Goal: Task Accomplishment & Management: Manage account settings

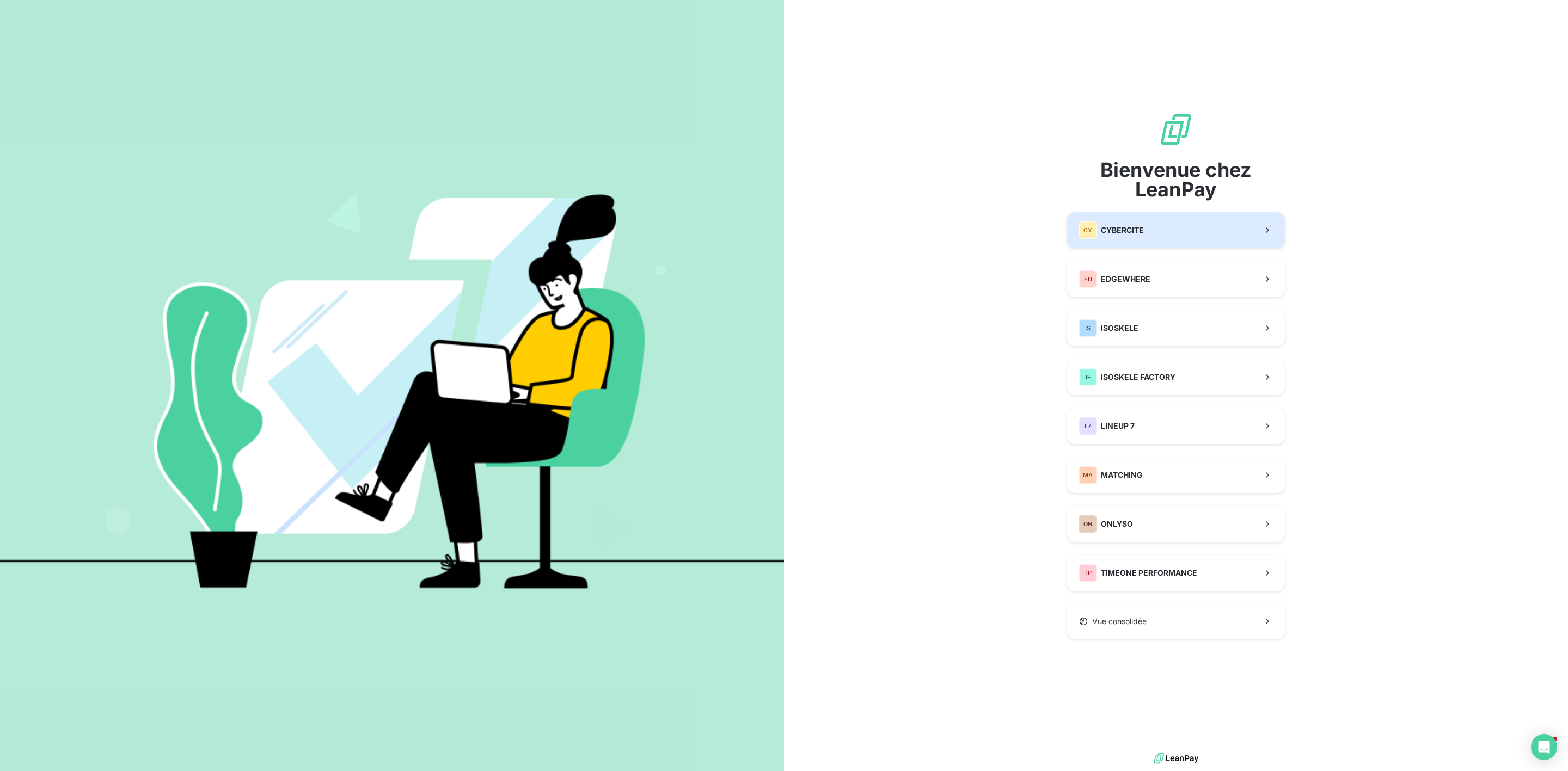
click at [1146, 246] on button "CY CYBERCITE" at bounding box center [1176, 230] width 218 height 36
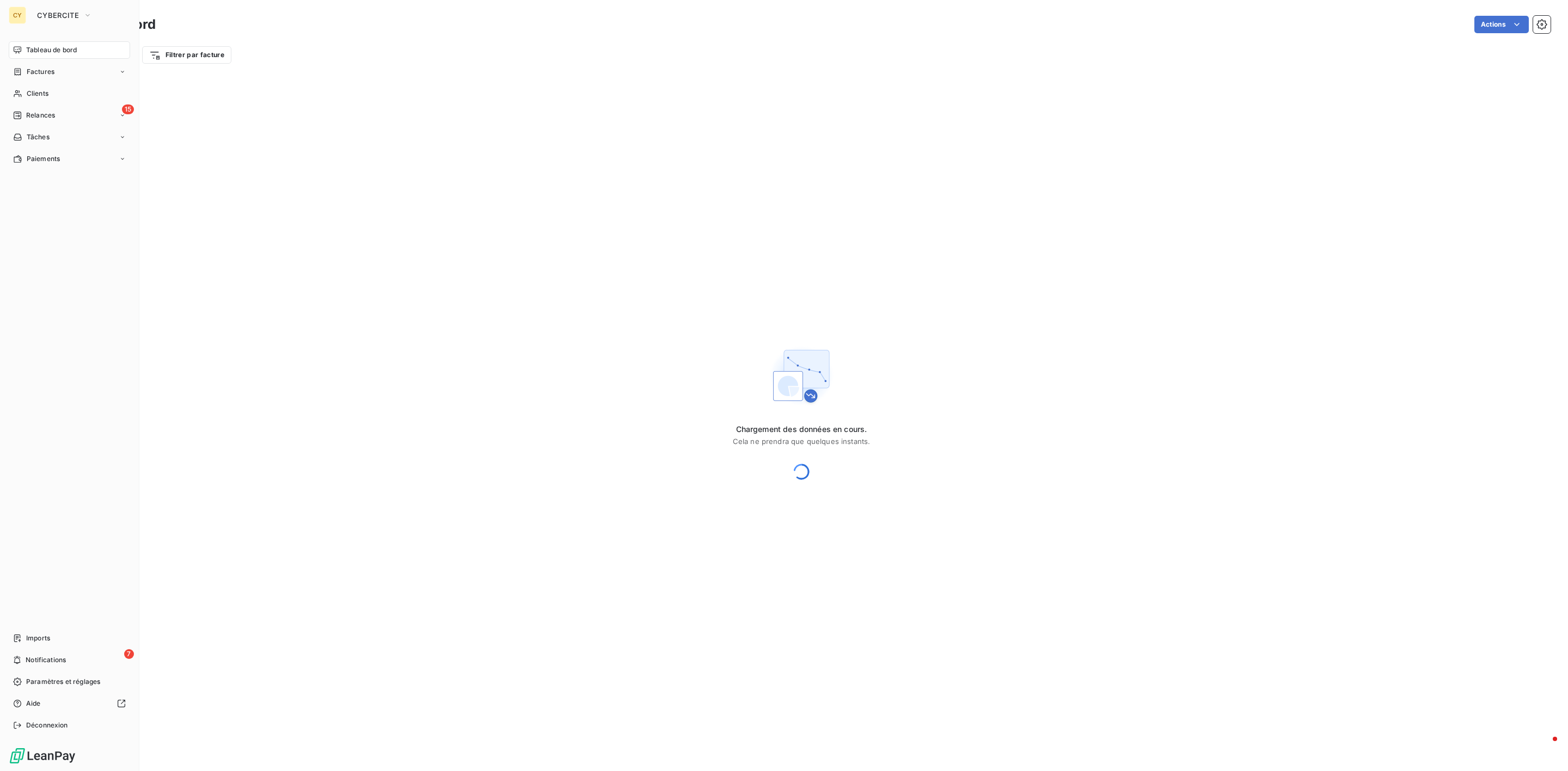
click at [23, 9] on div "CY" at bounding box center [17, 15] width 18 height 18
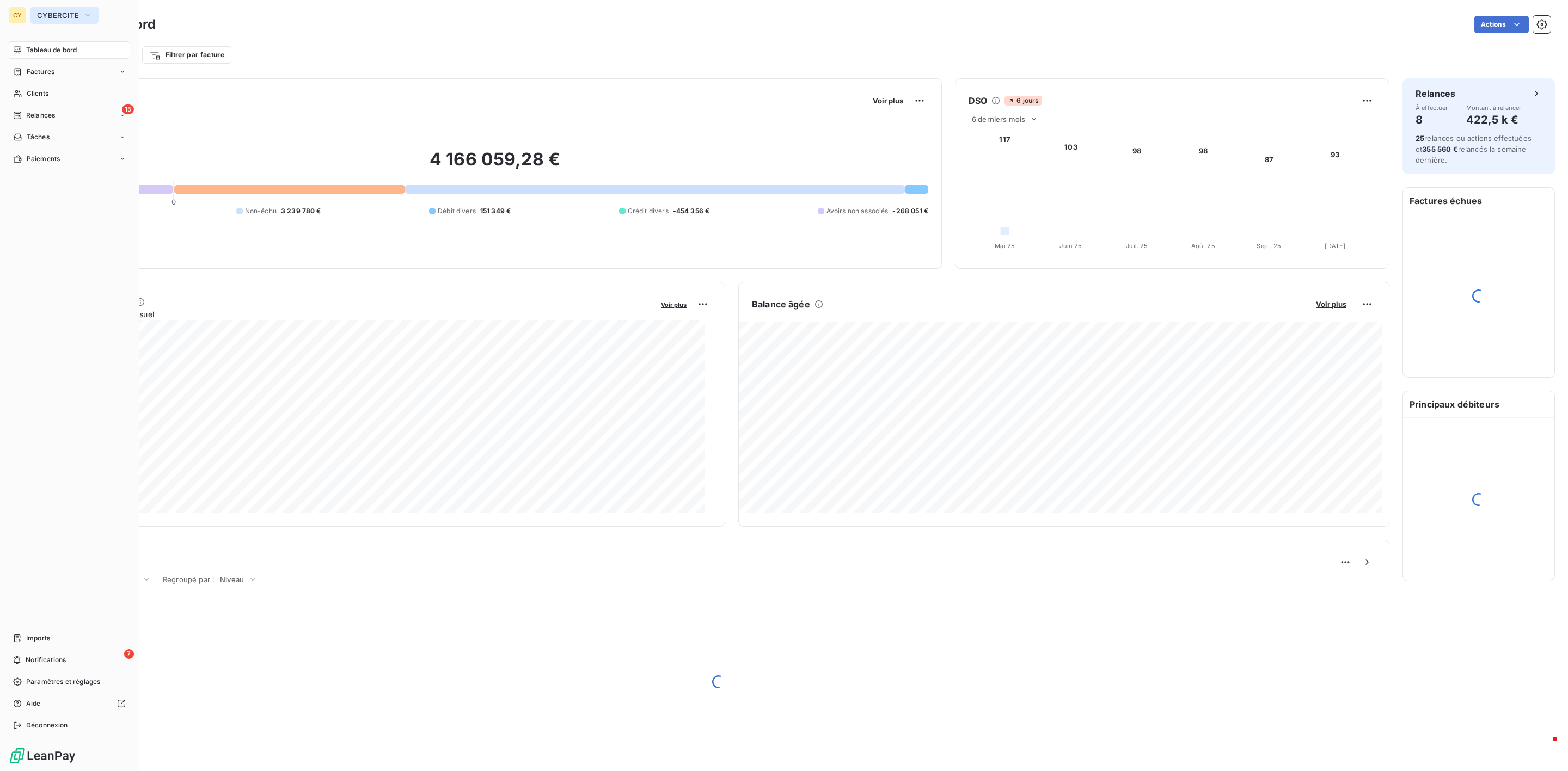
click at [44, 7] on button "CYBERCITE" at bounding box center [65, 15] width 68 height 18
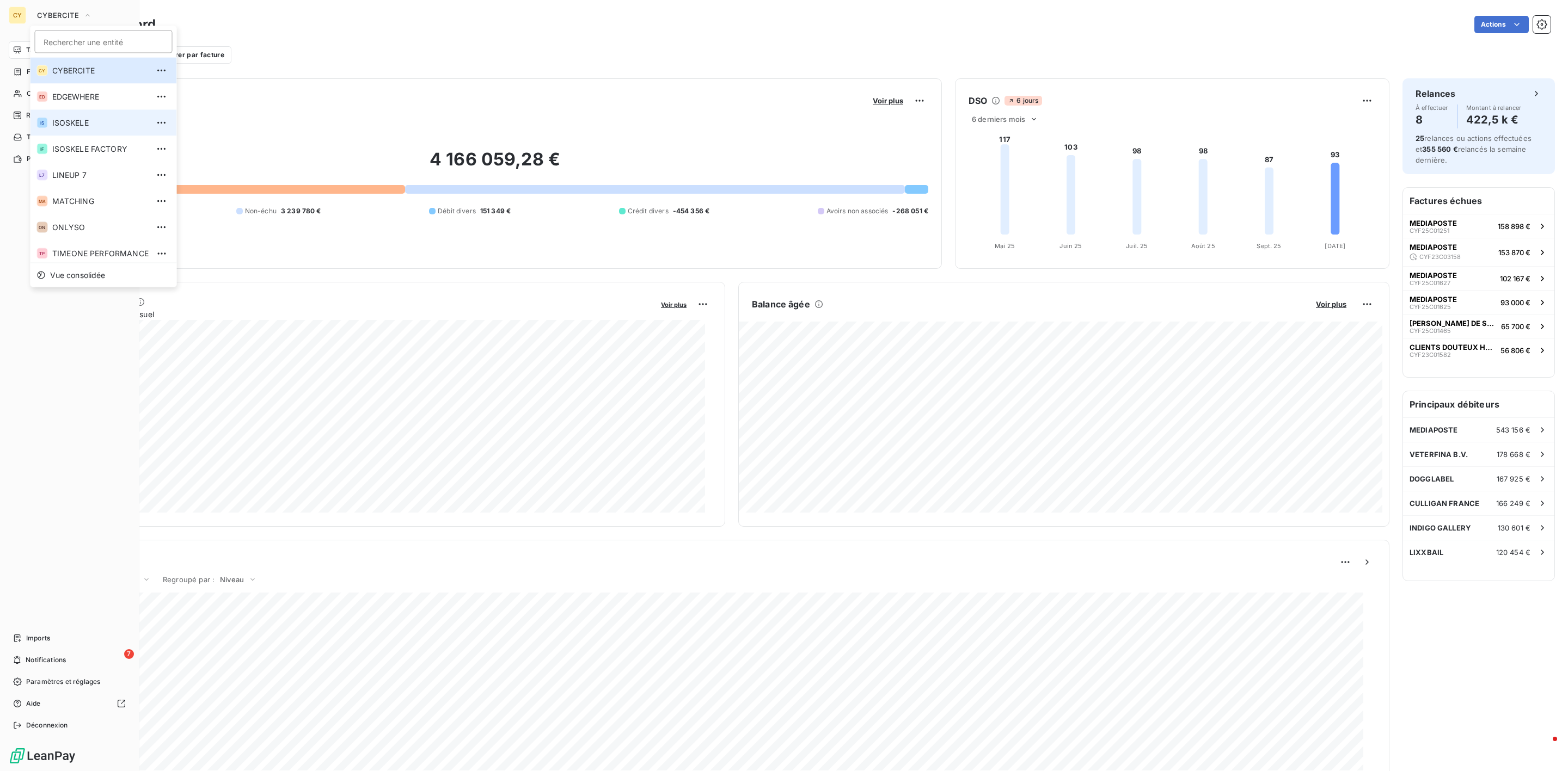
click at [93, 123] on span "ISOSKELE" at bounding box center [100, 123] width 96 height 11
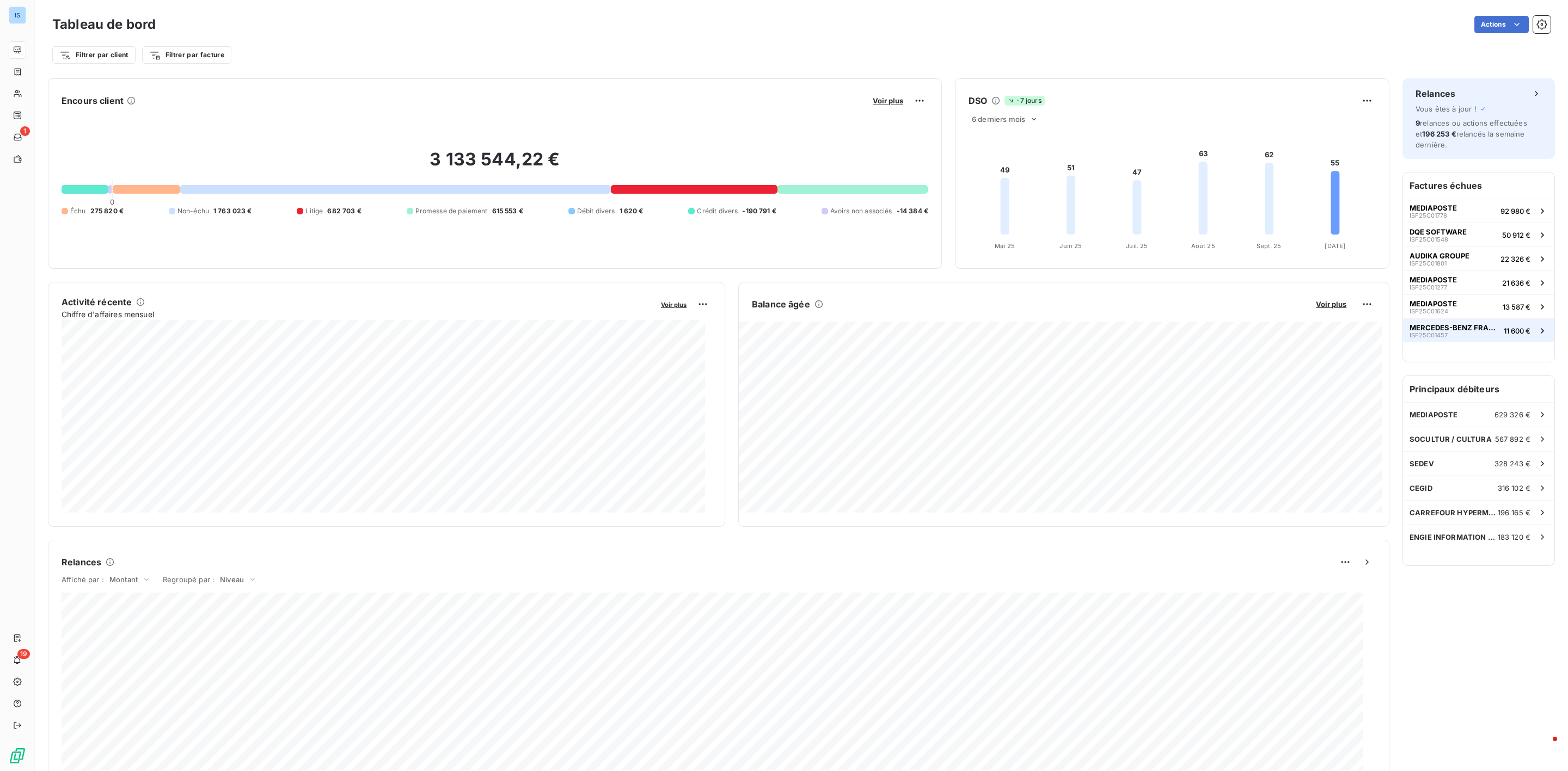
click at [1436, 320] on button "MERCEDES-BENZ FRANCE ISF25C01457 11 600 €" at bounding box center [1479, 330] width 152 height 24
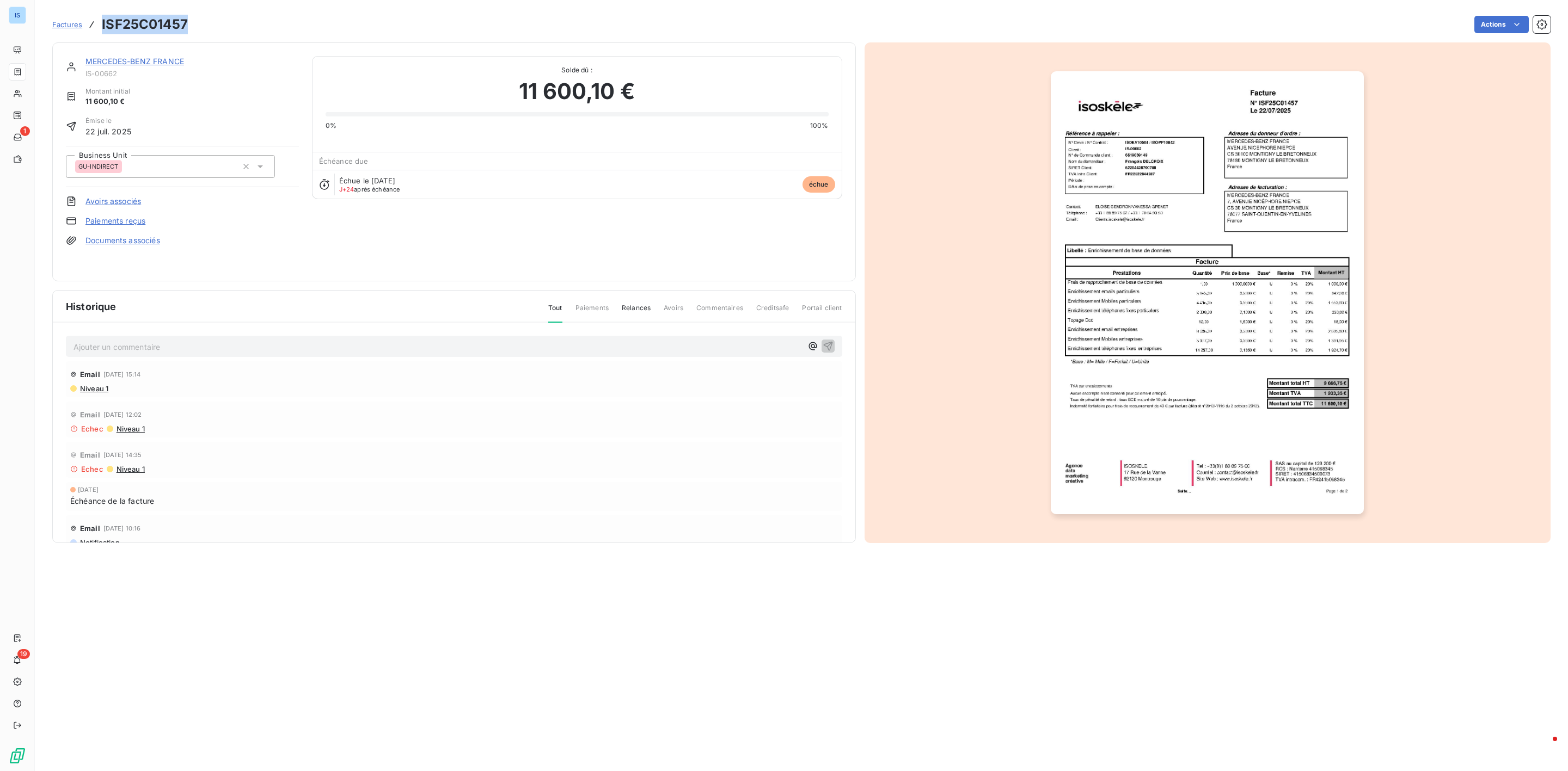
drag, startPoint x: 191, startPoint y: 29, endPoint x: 92, endPoint y: 29, distance: 99.0
click at [92, 29] on div "Factures ISF25C01457 Actions" at bounding box center [802, 24] width 1499 height 23
copy h3 "ISF25C01457"
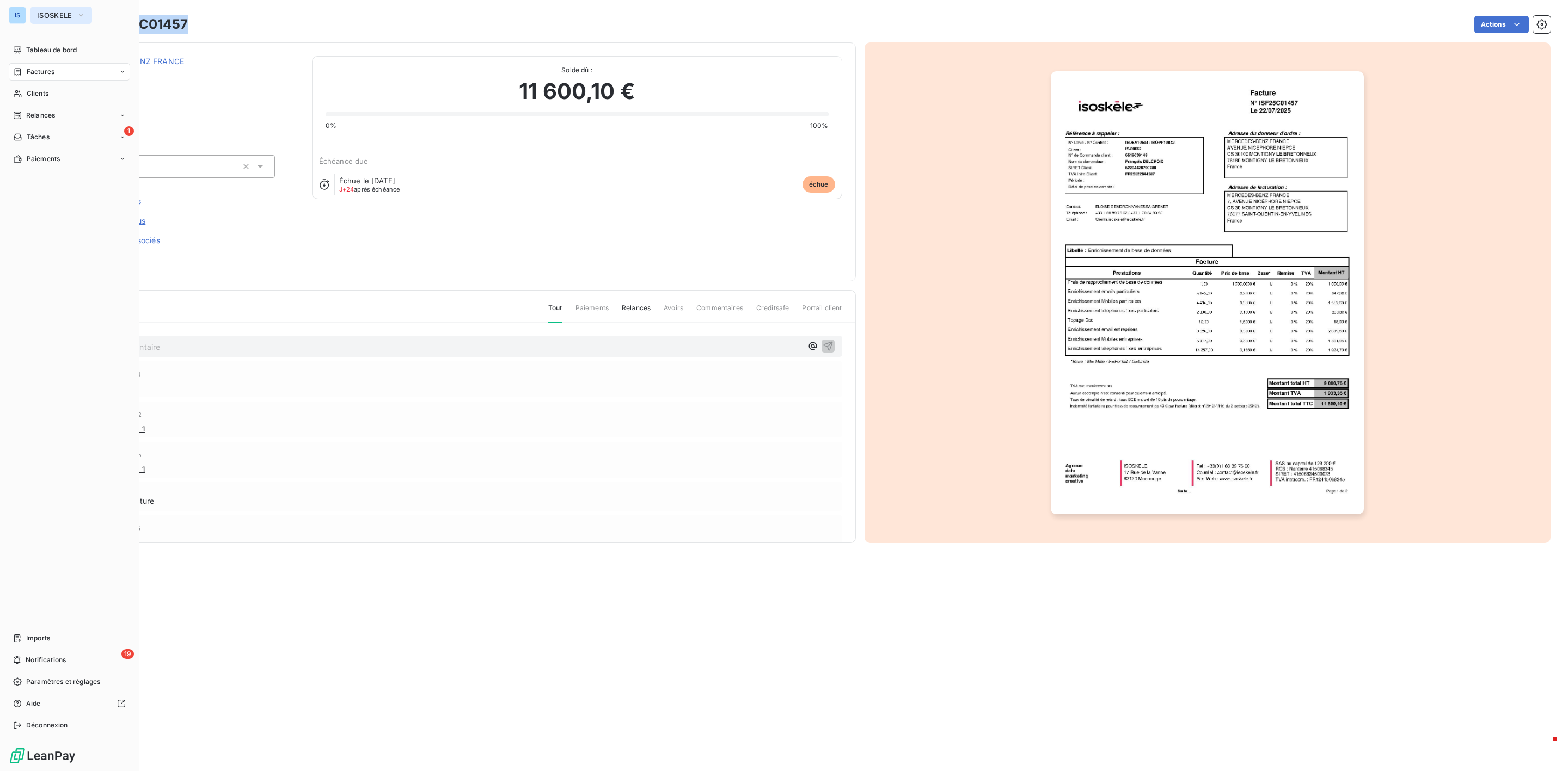
click at [65, 13] on span "ISOSKELE" at bounding box center [55, 15] width 35 height 9
click at [53, 11] on span "ISOSKELE" at bounding box center [55, 15] width 35 height 9
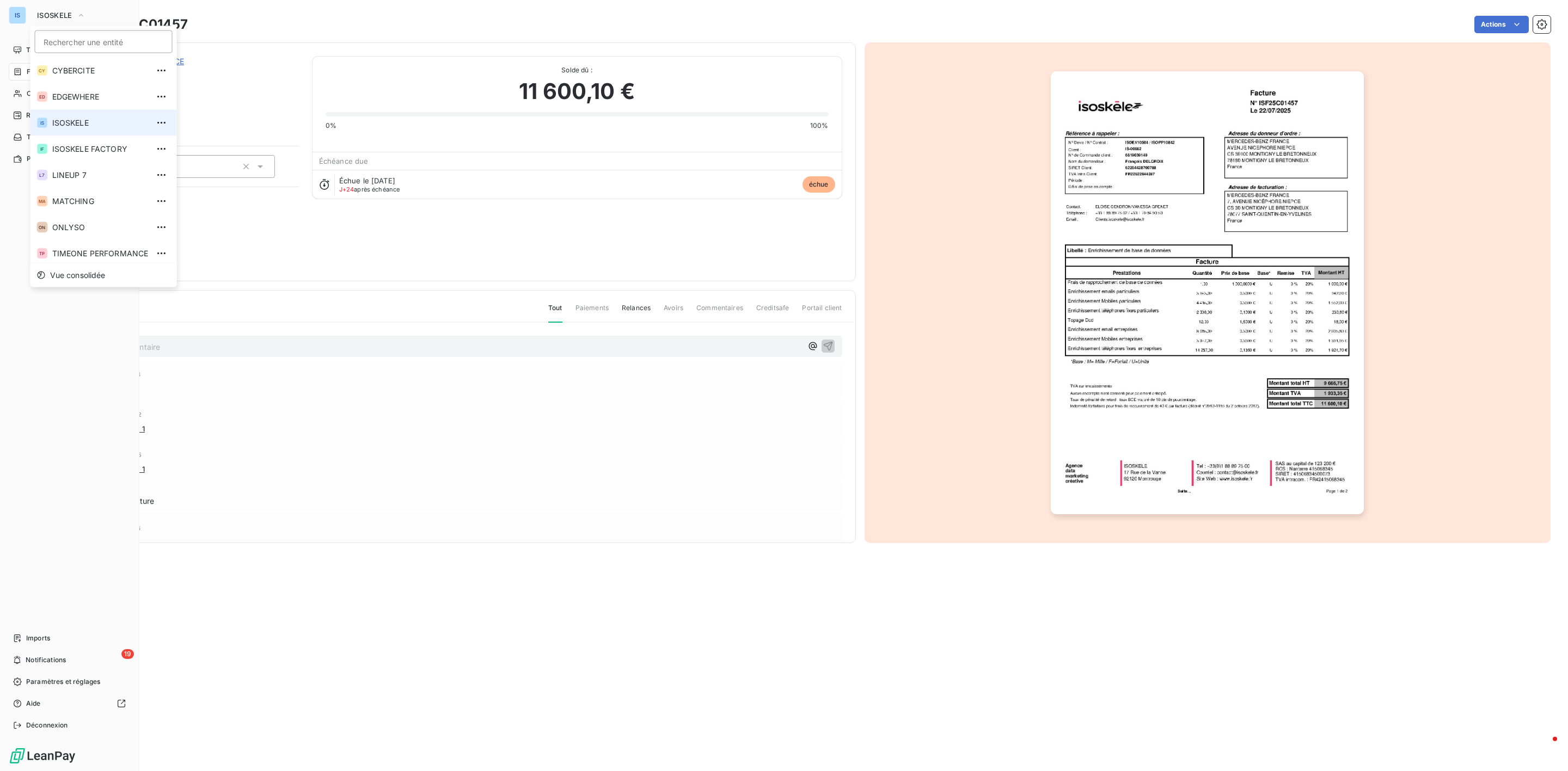
click at [2, 31] on div "IS ISOSKELE Rechercher une entité CY CYBERCITE ED EDGEWHERE IS ISOSKELE IF ISOS…" at bounding box center [69, 385] width 139 height 771
click at [35, 49] on span "Tableau de bord" at bounding box center [51, 50] width 51 height 10
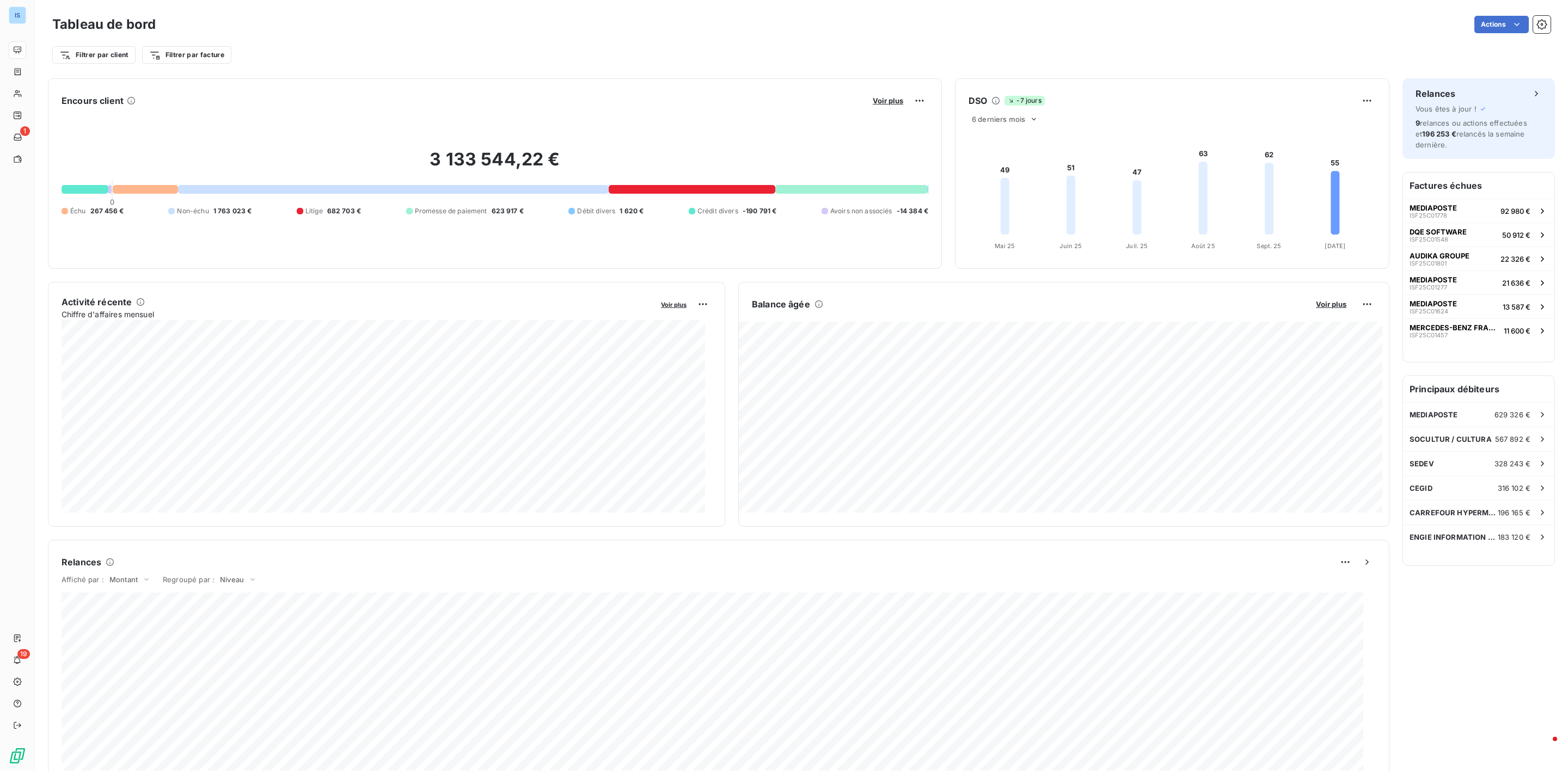
click at [139, 186] on div at bounding box center [145, 189] width 65 height 9
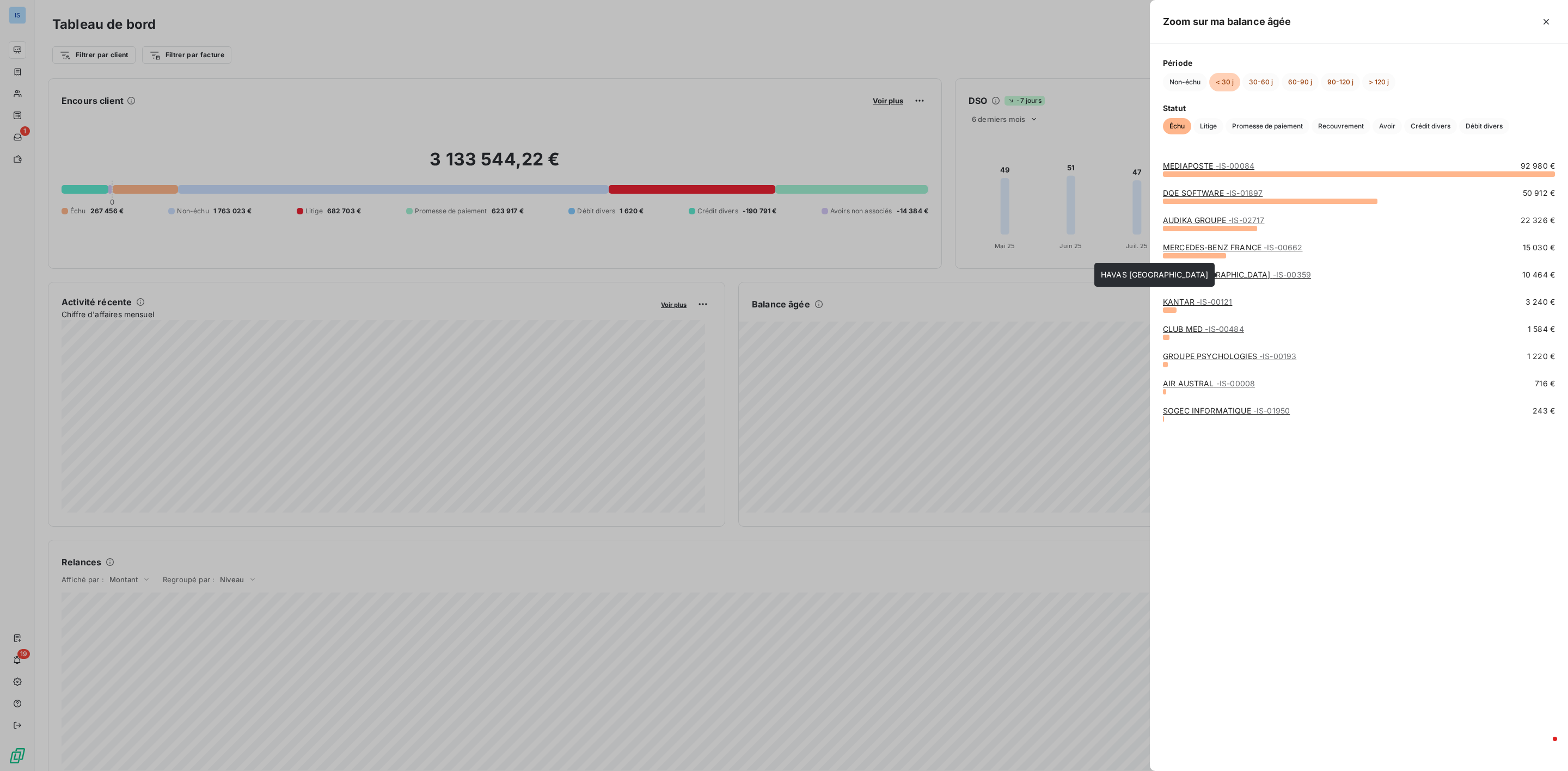
click at [1273, 278] on span "- IS-00359" at bounding box center [1292, 274] width 38 height 9
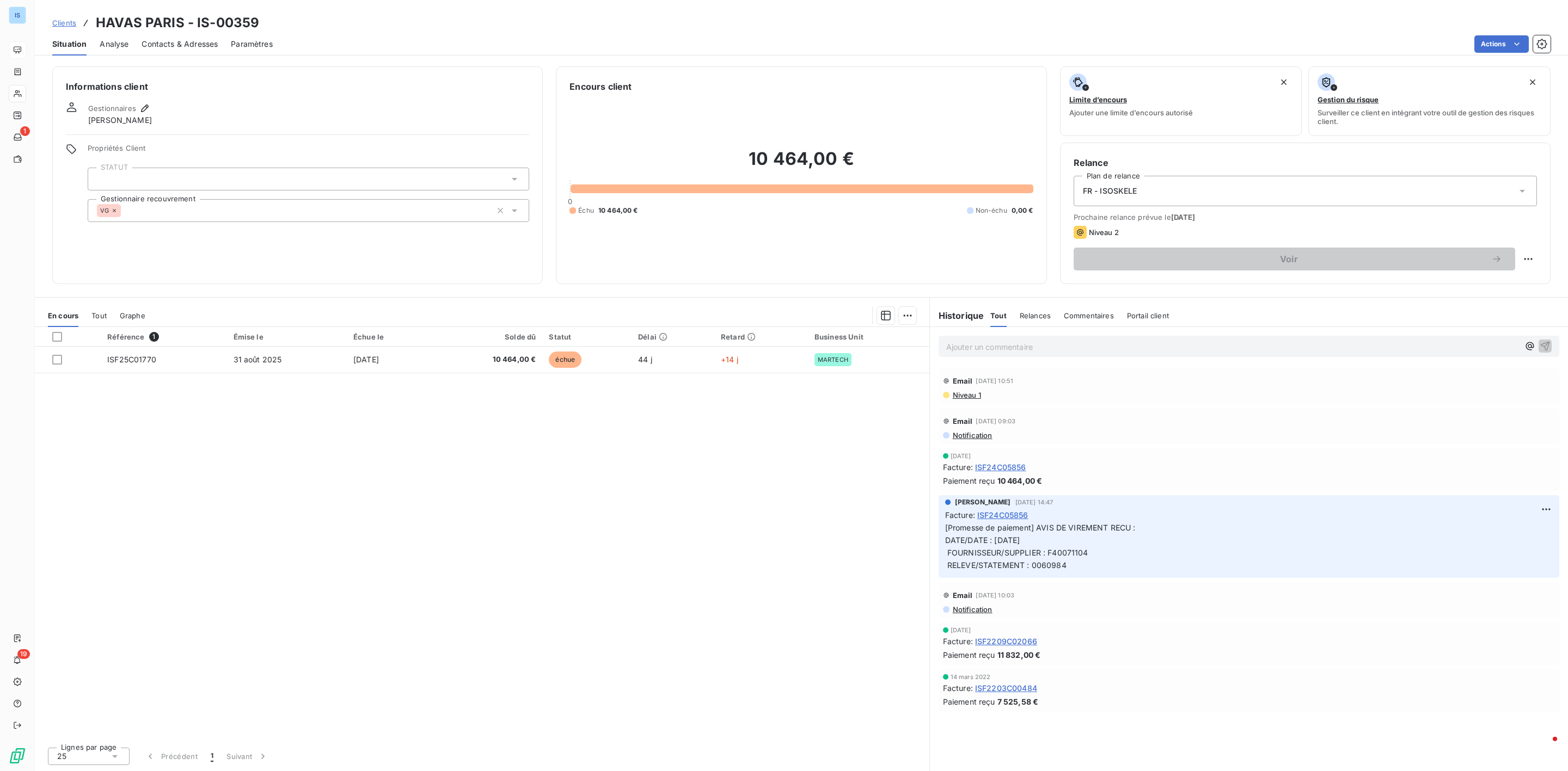
click at [1003, 514] on span "ISF24C05856" at bounding box center [1003, 515] width 51 height 12
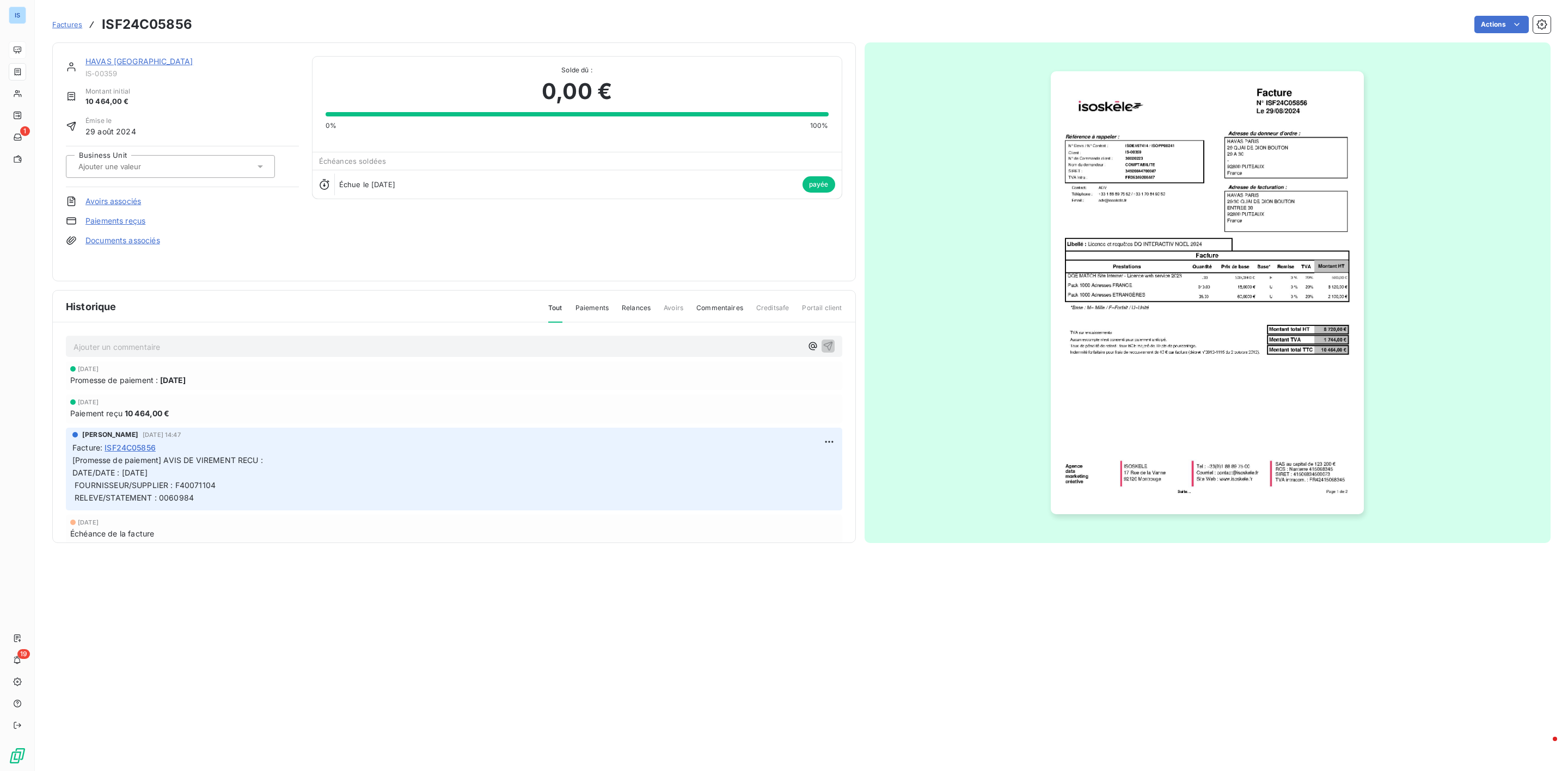
click at [72, 23] on span "Factures" at bounding box center [67, 24] width 30 height 9
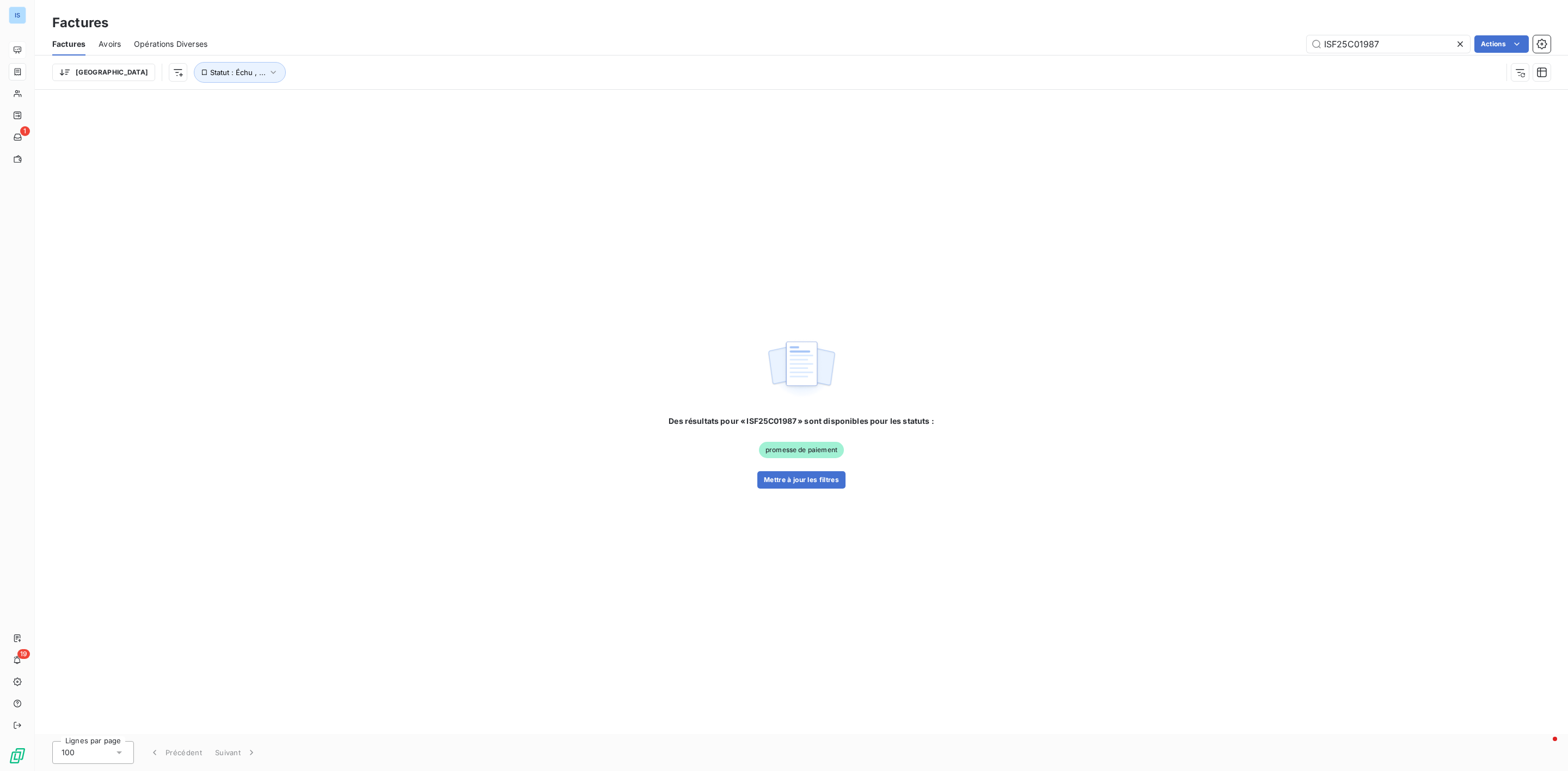
click at [1416, 60] on div "Trier Statut : Échu , ..." at bounding box center [802, 72] width 1499 height 33
click at [1462, 40] on icon at bounding box center [1460, 44] width 11 height 11
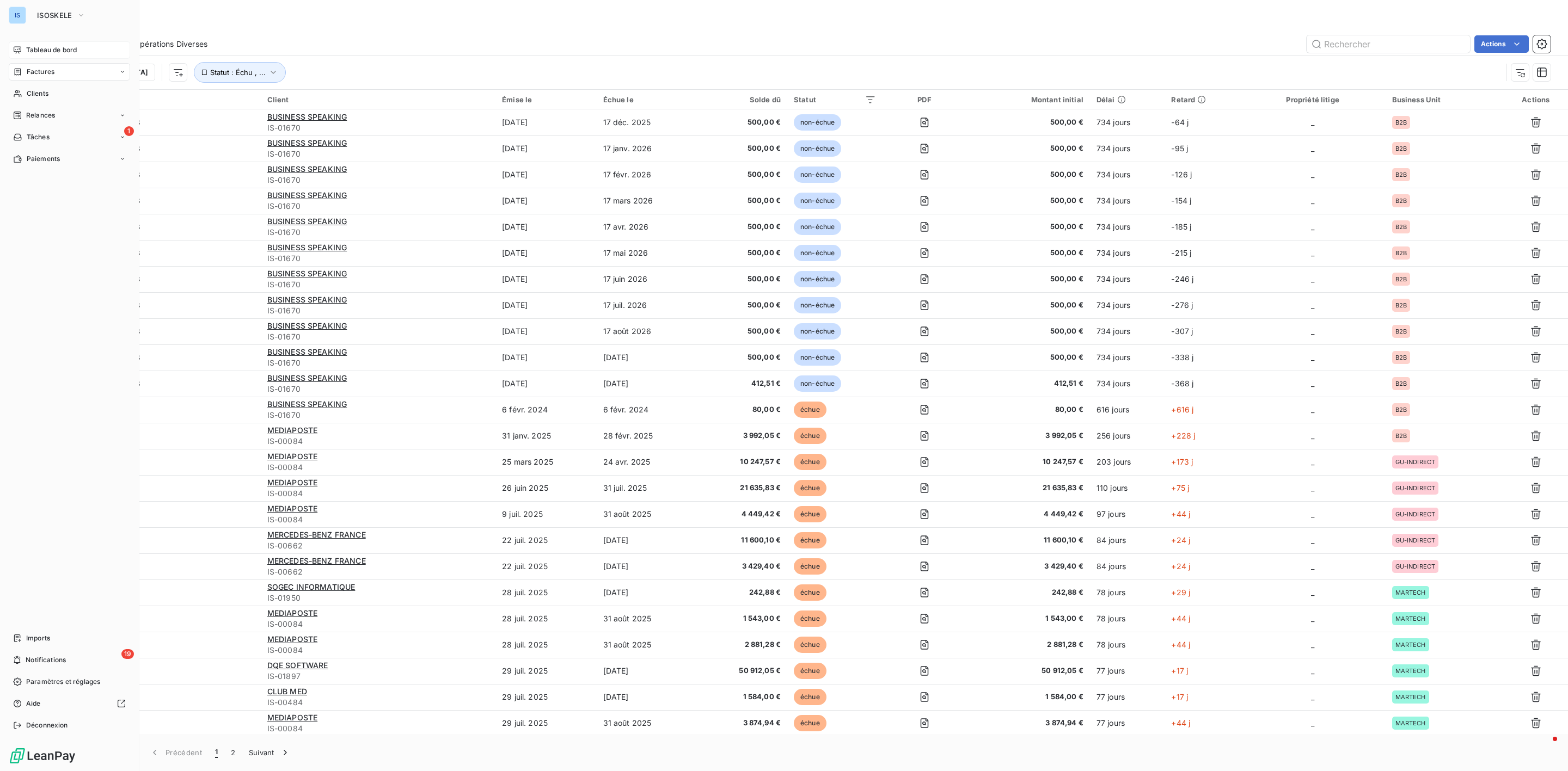
click at [46, 47] on span "Tableau de bord" at bounding box center [51, 50] width 51 height 10
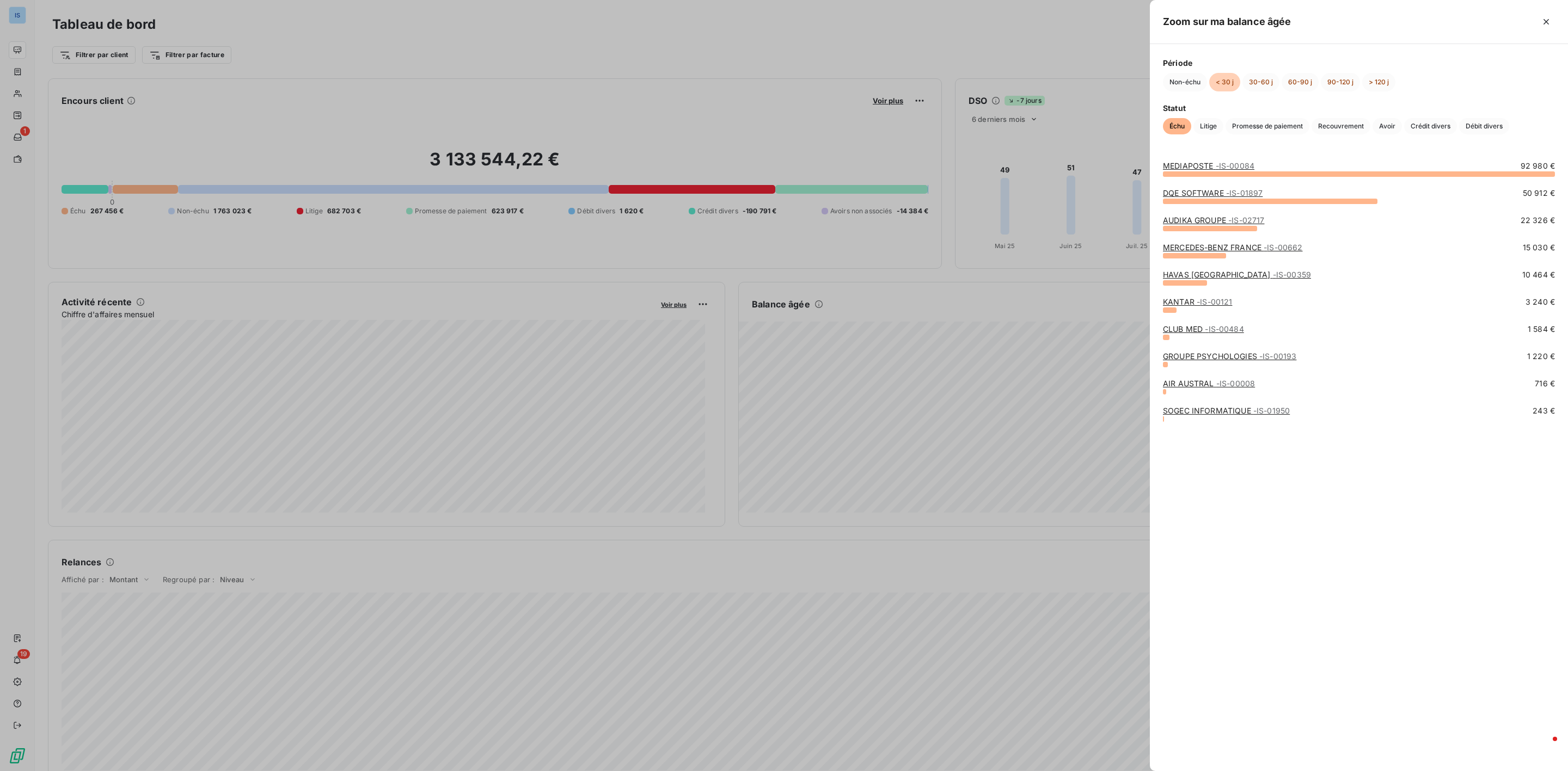
click at [1273, 276] on span "- IS-00359" at bounding box center [1292, 274] width 38 height 9
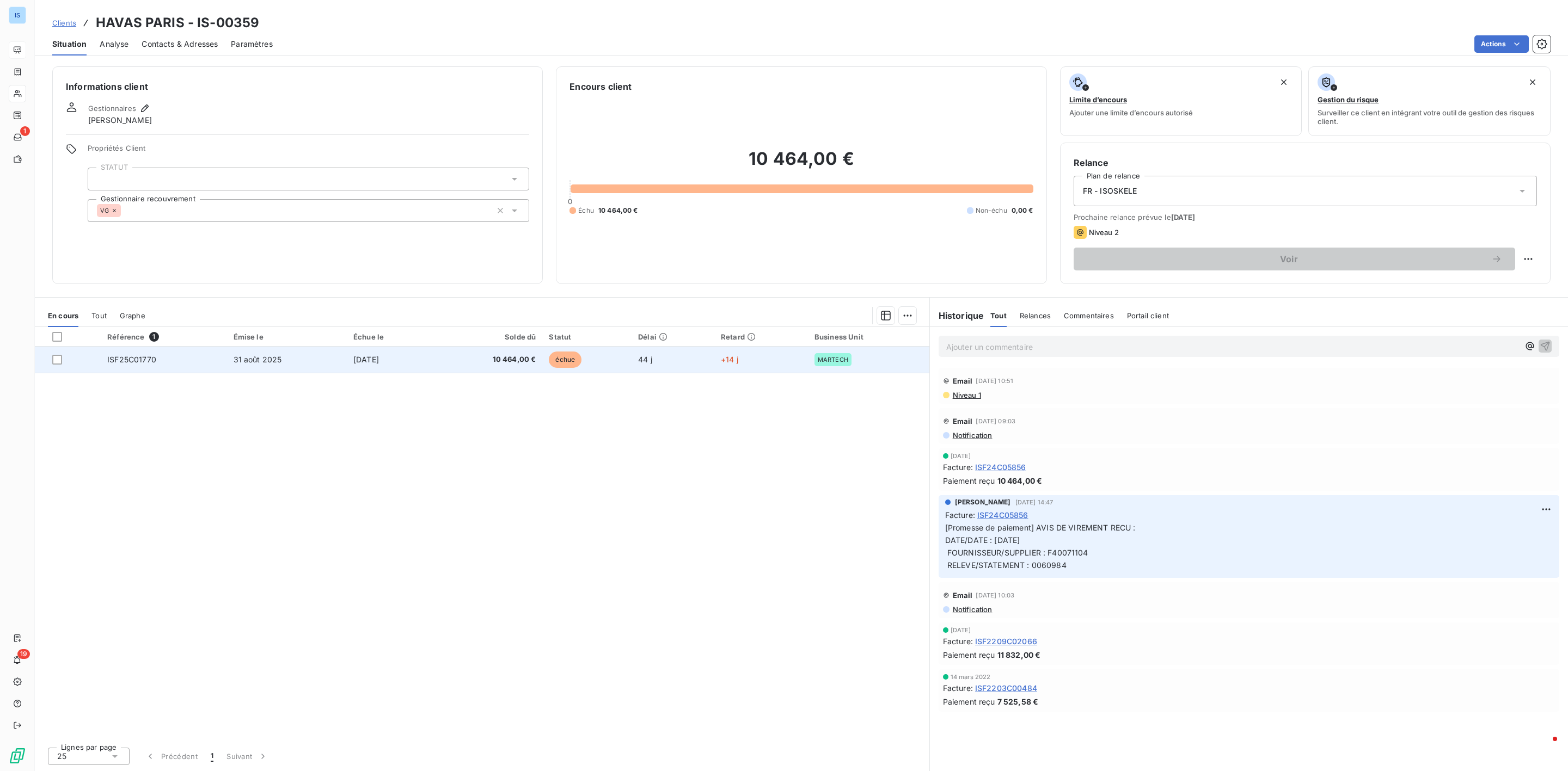
click at [149, 361] on span "ISF25C01770" at bounding box center [131, 359] width 49 height 9
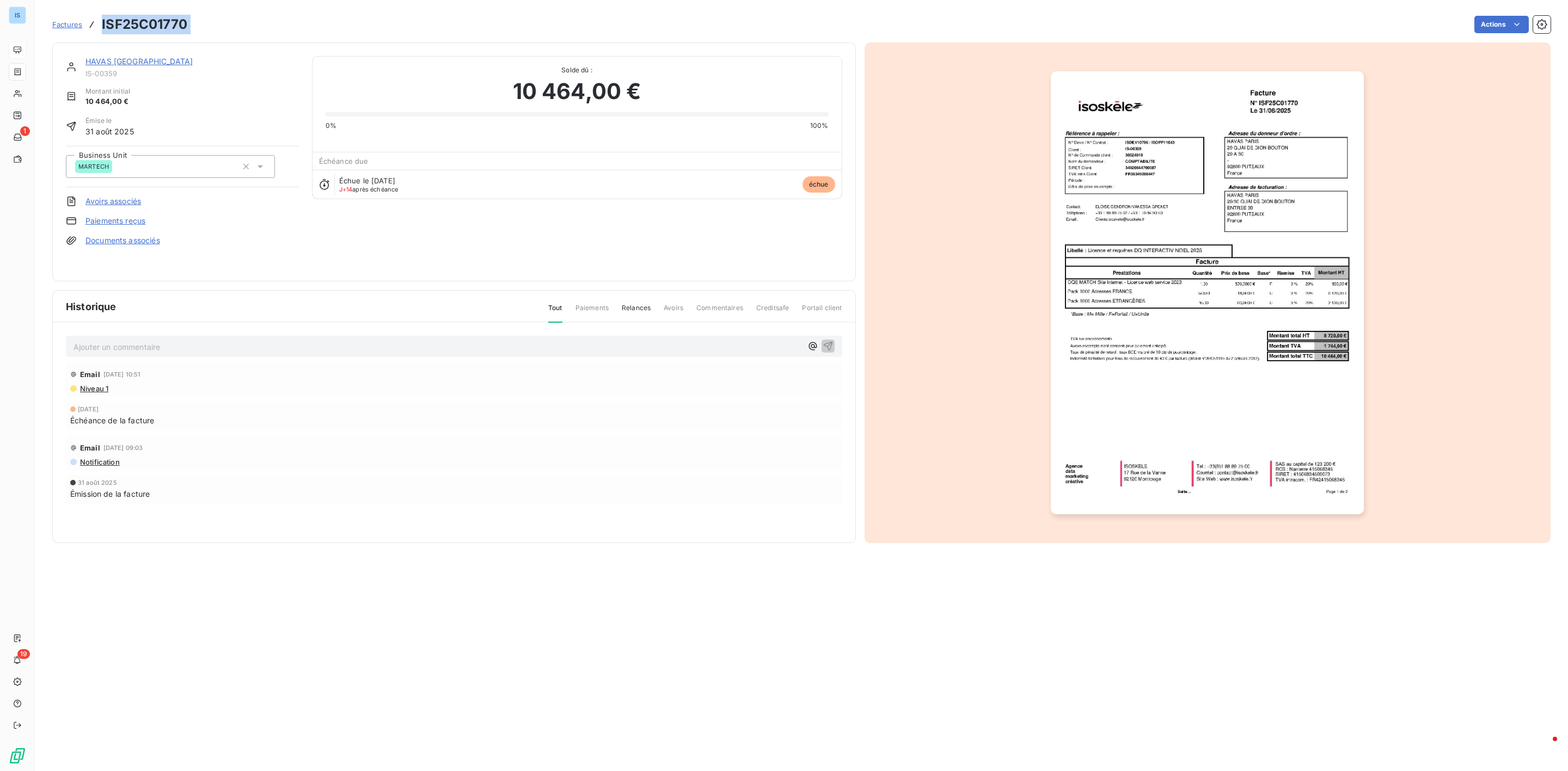
drag, startPoint x: 194, startPoint y: 27, endPoint x: 100, endPoint y: 26, distance: 94.0
click at [100, 26] on div "Factures ISF25C01770 Actions" at bounding box center [802, 24] width 1499 height 23
copy section "ISF25C01770 Actions"
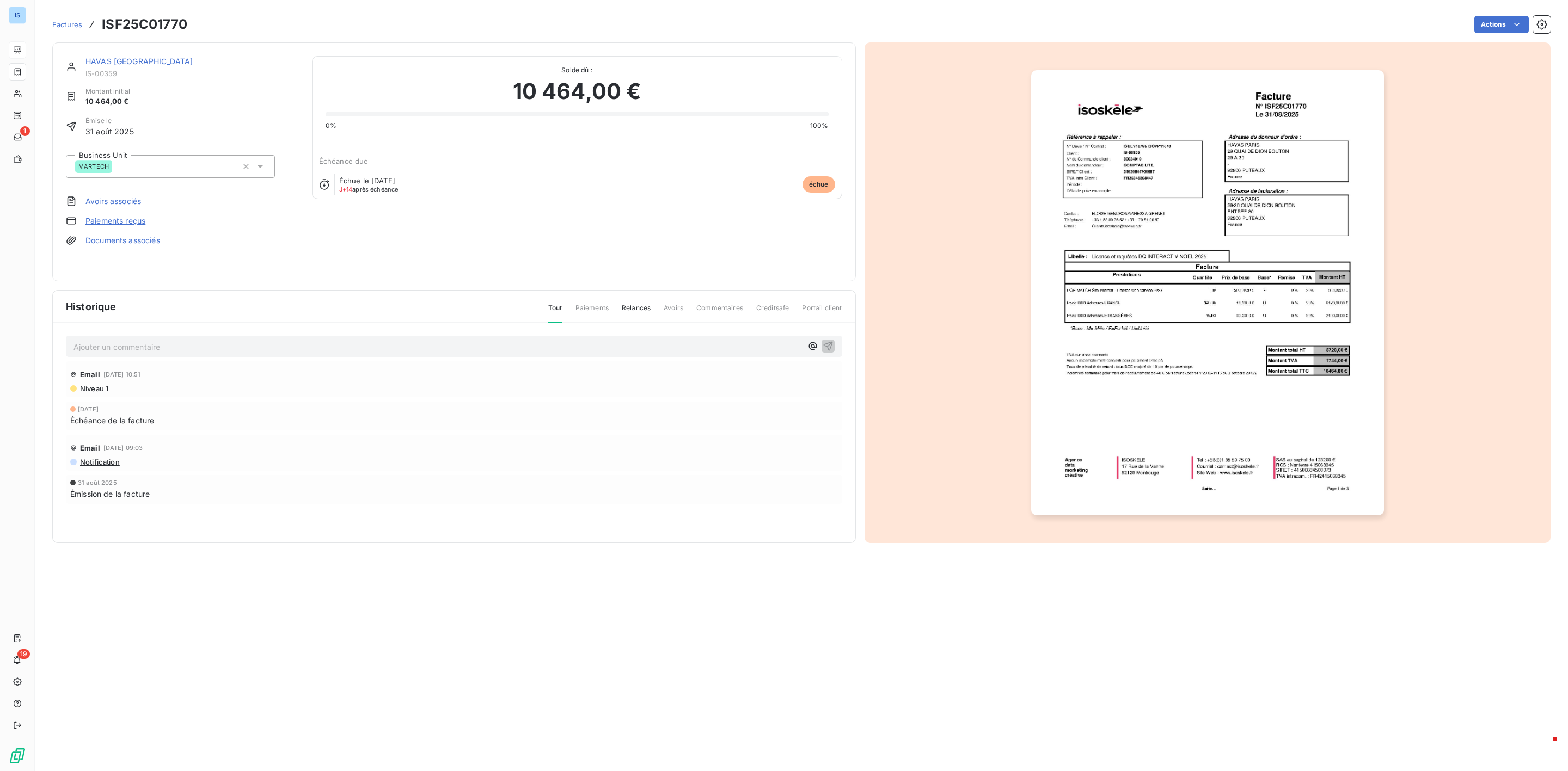
click at [771, 186] on div "Échue le [DATE] J+14 après échéance échue" at bounding box center [576, 184] width 529 height 29
click at [1545, 23] on icon "button" at bounding box center [1542, 24] width 11 height 11
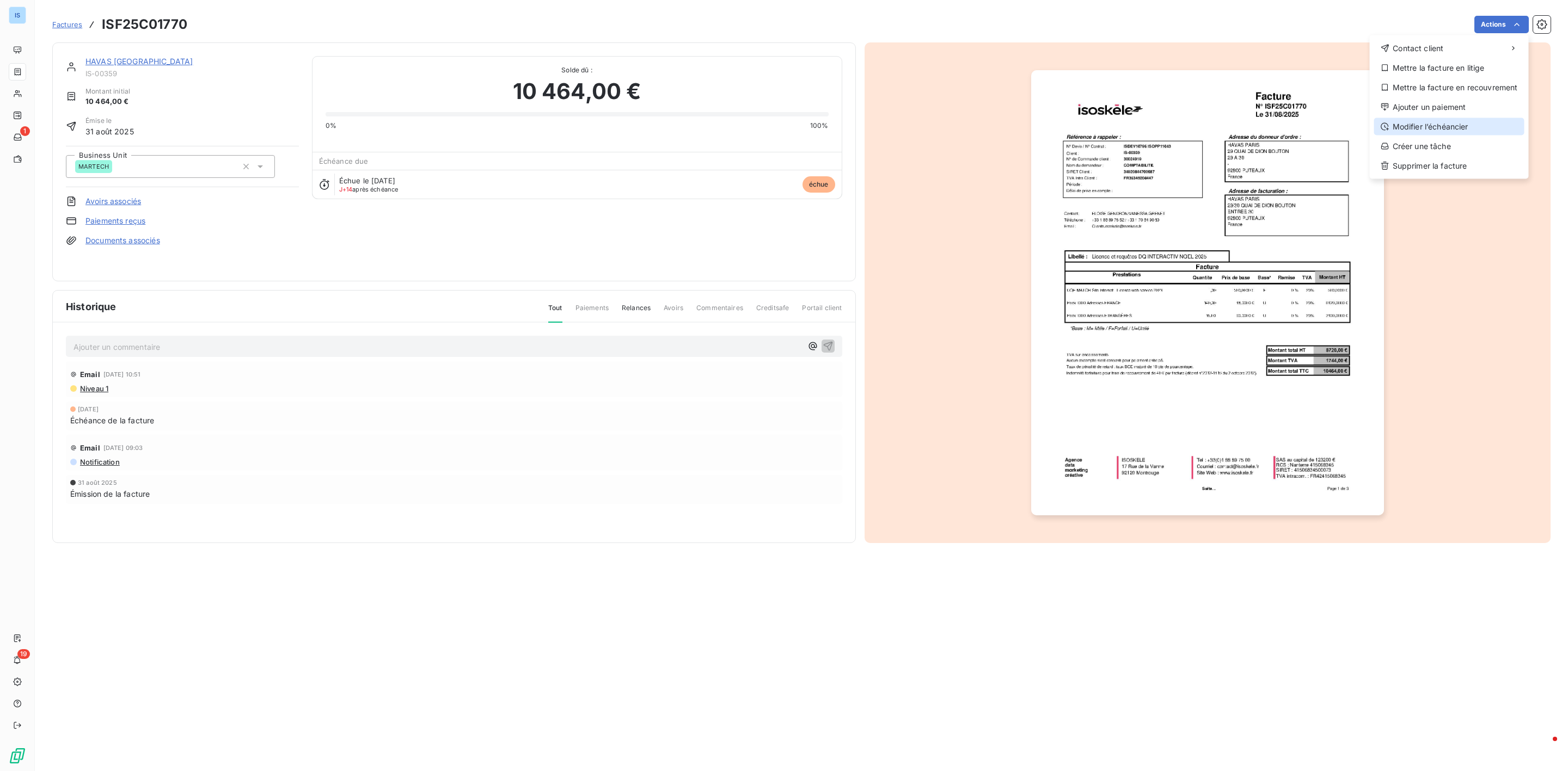
click at [1452, 127] on div "Modifier l’échéancier" at bounding box center [1449, 127] width 150 height 18
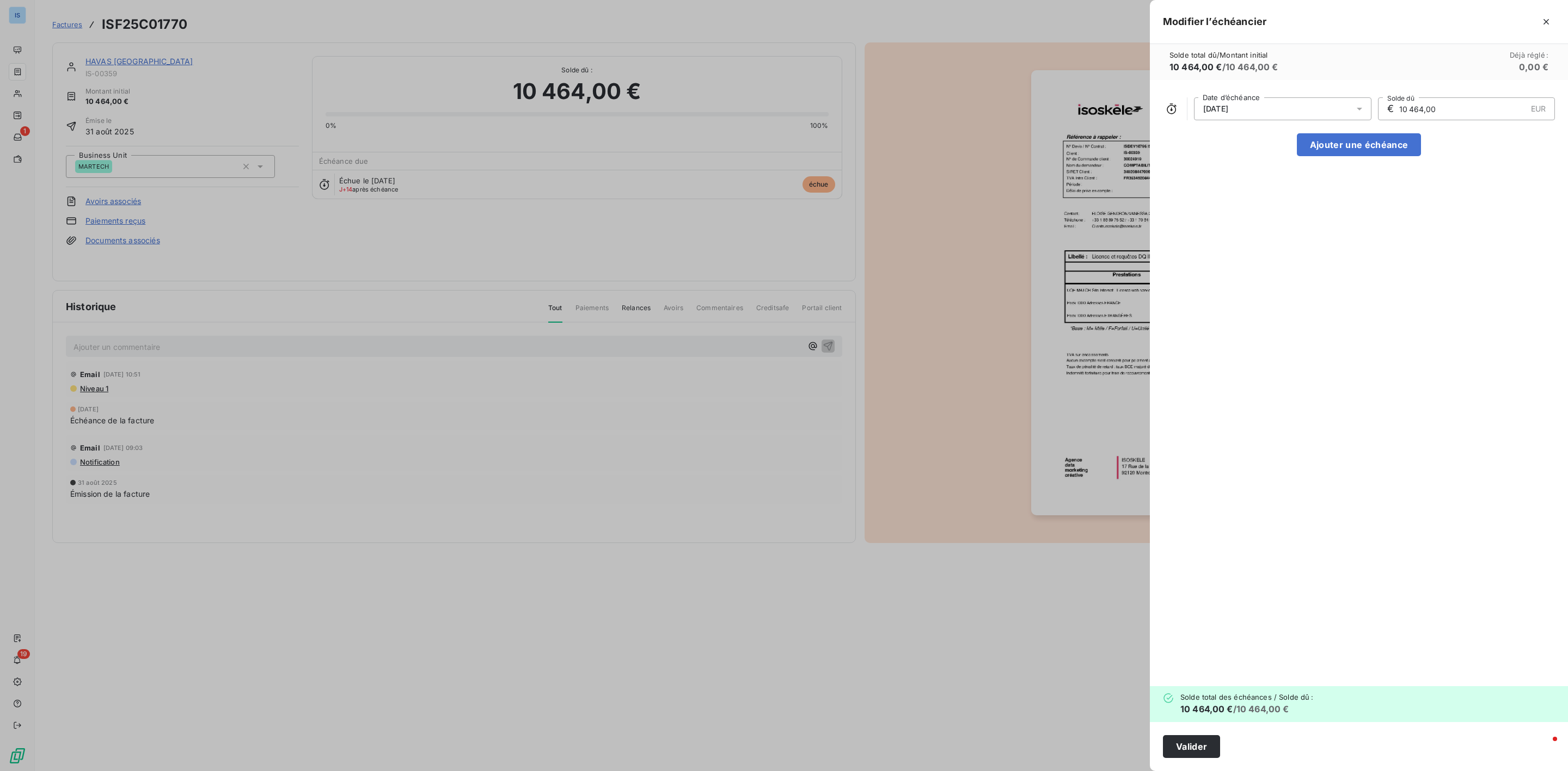
click at [1364, 106] on icon at bounding box center [1359, 109] width 11 height 11
click at [1345, 148] on icon "Go to next month" at bounding box center [1348, 152] width 9 height 9
click at [1303, 281] on button "31" at bounding box center [1304, 283] width 22 height 22
click at [1467, 114] on input "10 464,00" at bounding box center [1462, 109] width 128 height 22
click at [1211, 740] on button "Valider" at bounding box center [1192, 747] width 57 height 23
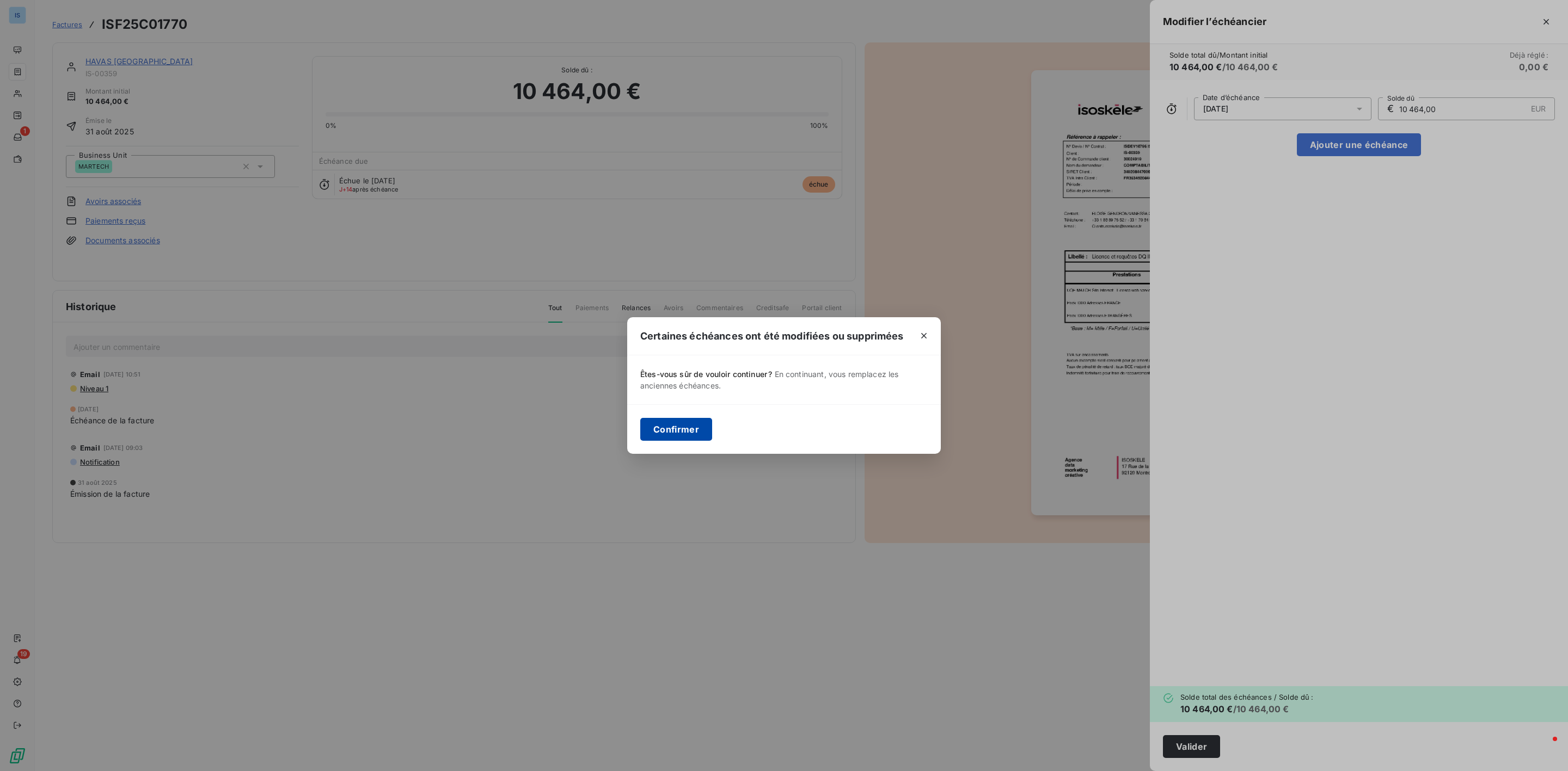
click at [675, 425] on button "Confirmer" at bounding box center [676, 430] width 72 height 23
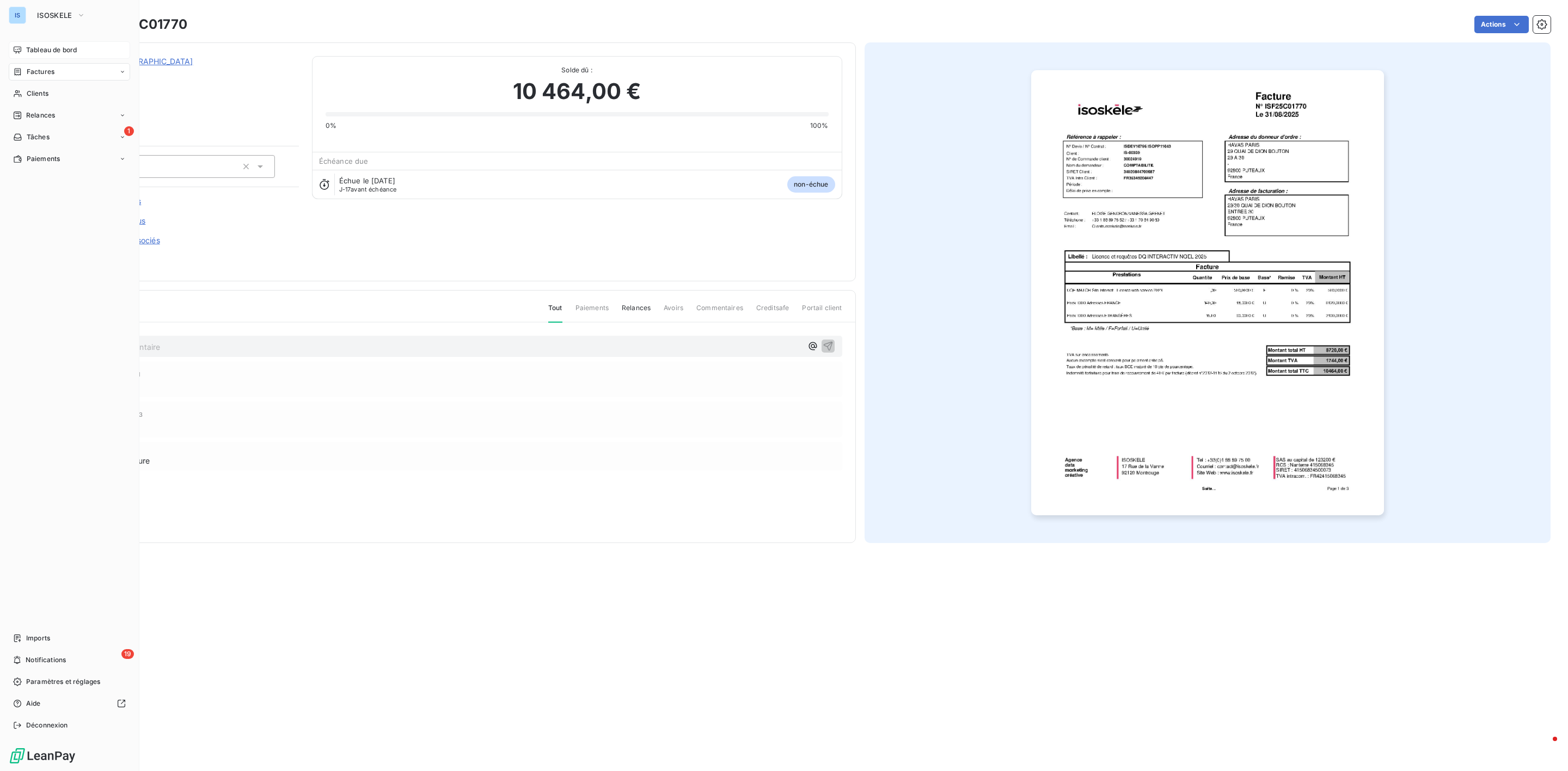
click at [48, 49] on span "Tableau de bord" at bounding box center [51, 50] width 51 height 10
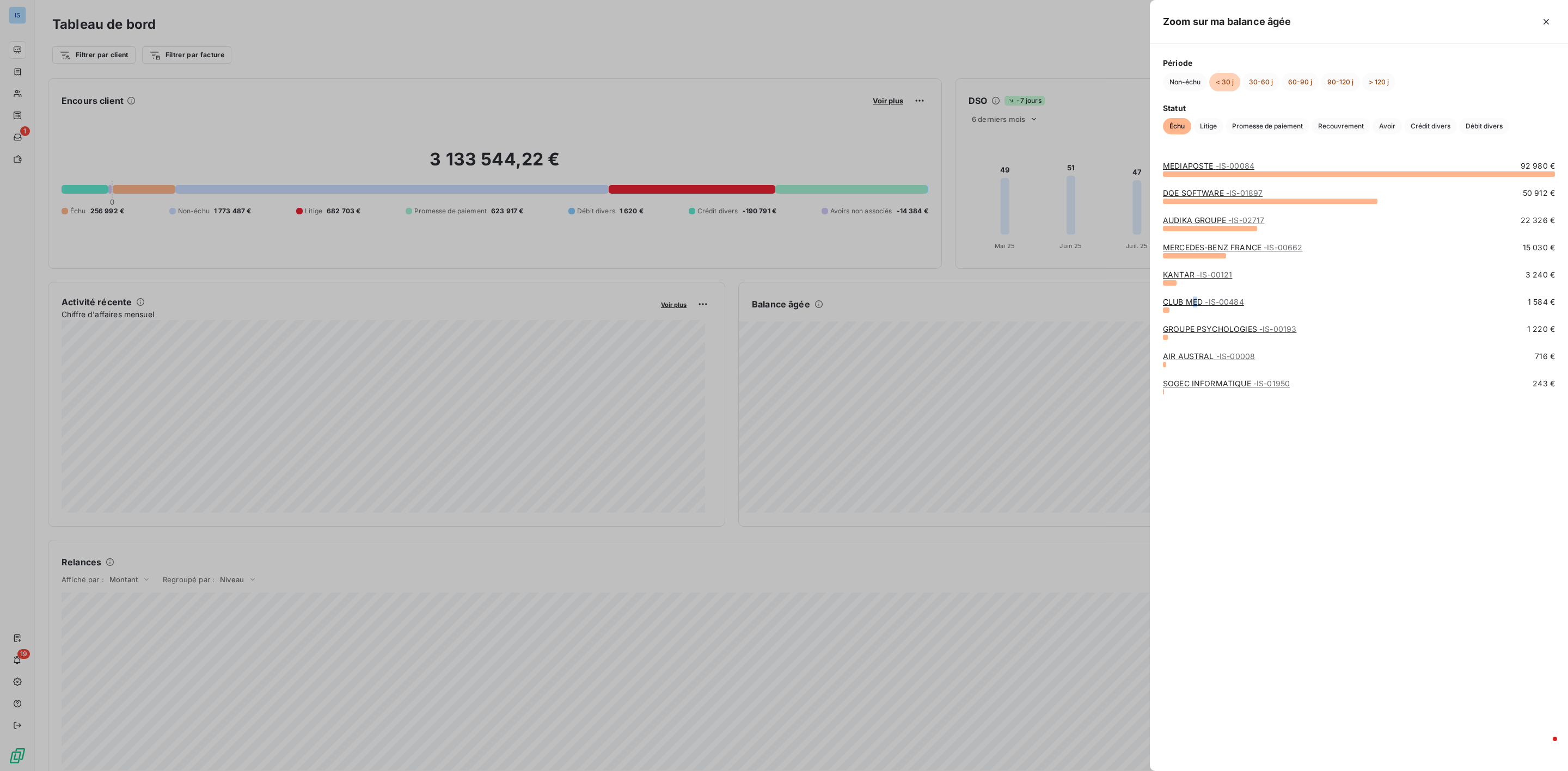
click at [1194, 302] on link "CLUB MED - IS-00484" at bounding box center [1203, 301] width 81 height 9
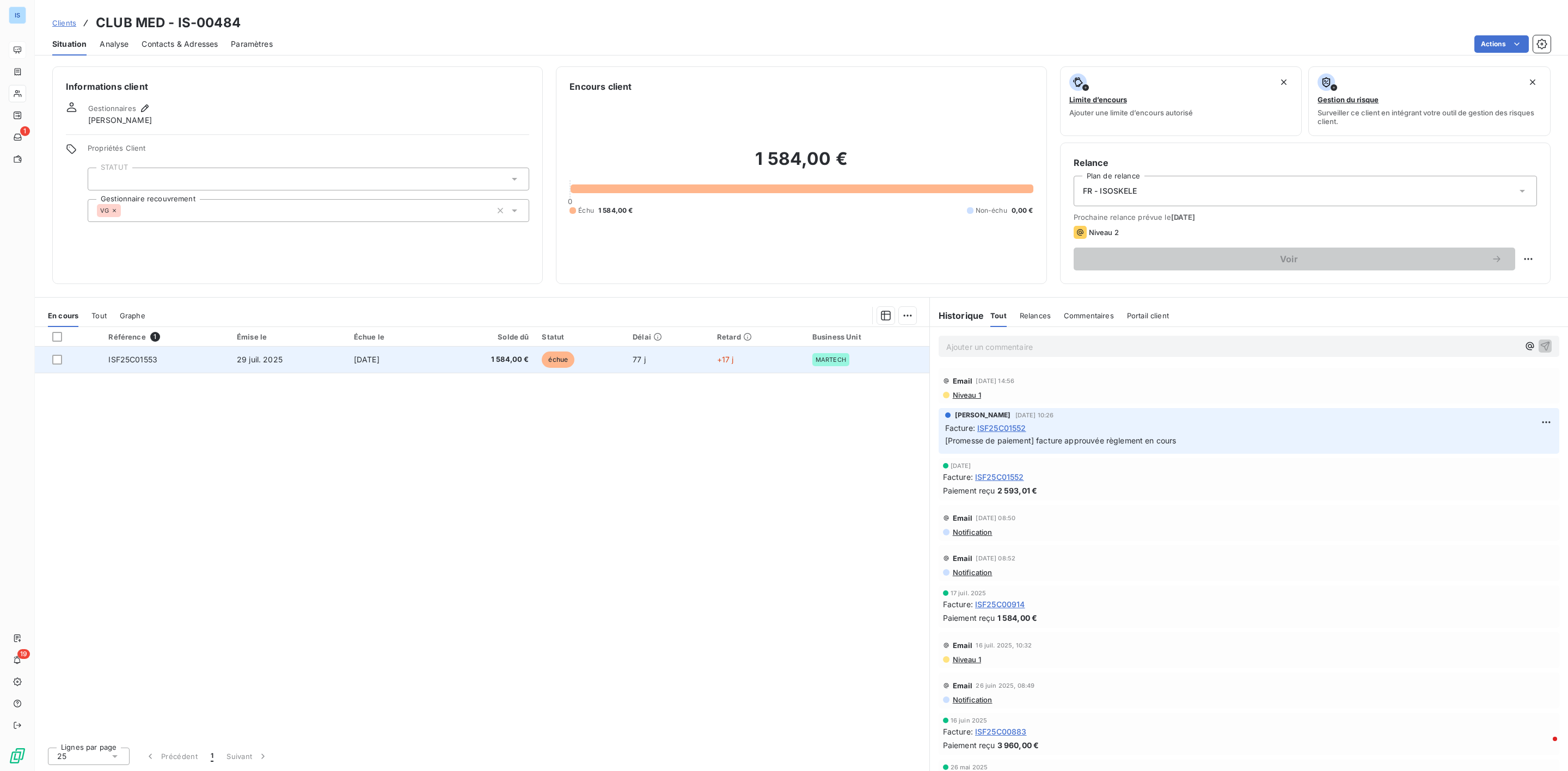
click at [135, 355] on span "ISF25C01553" at bounding box center [133, 359] width 49 height 9
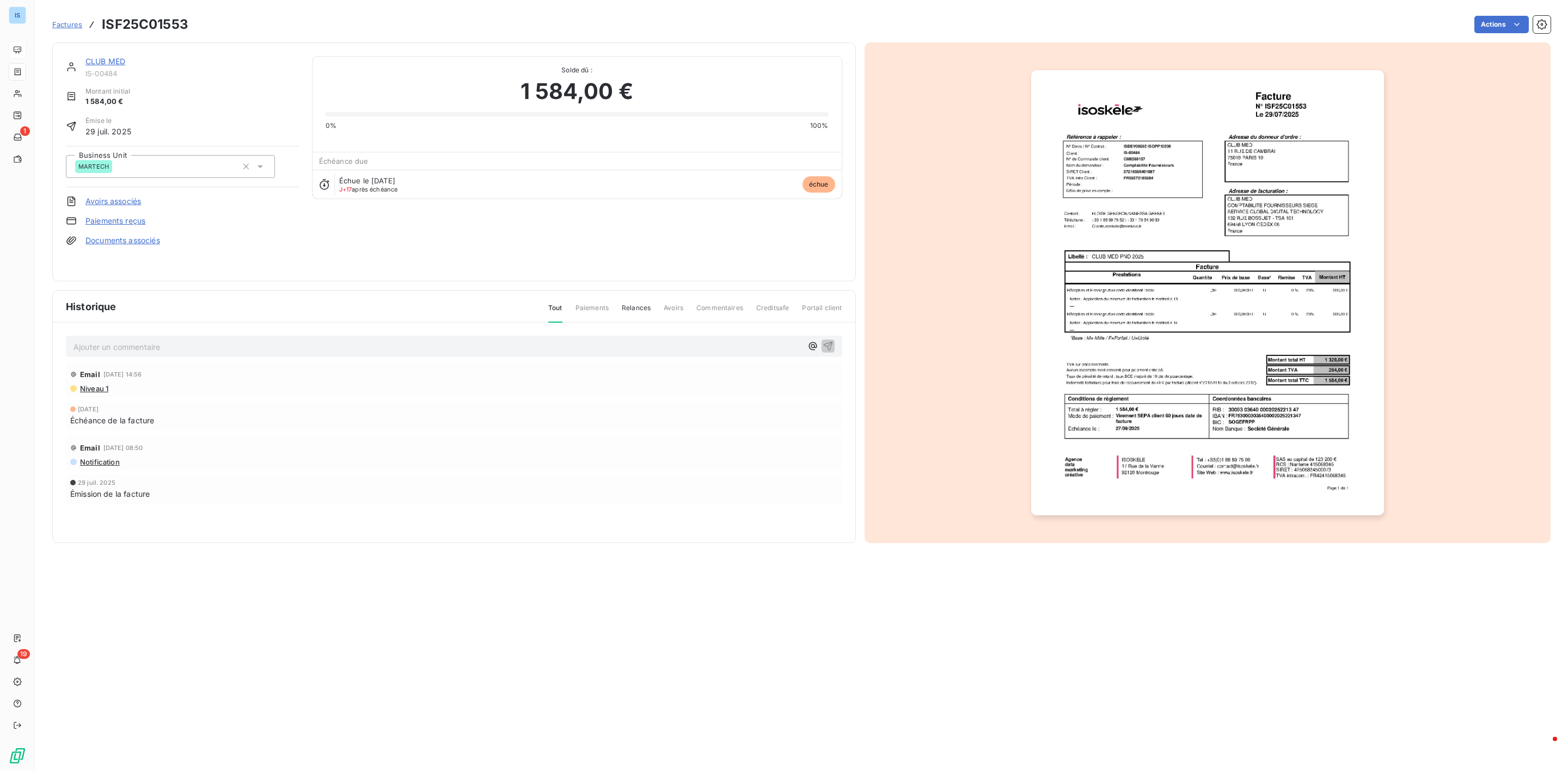
click at [1235, 223] on img "button" at bounding box center [1208, 293] width 353 height 445
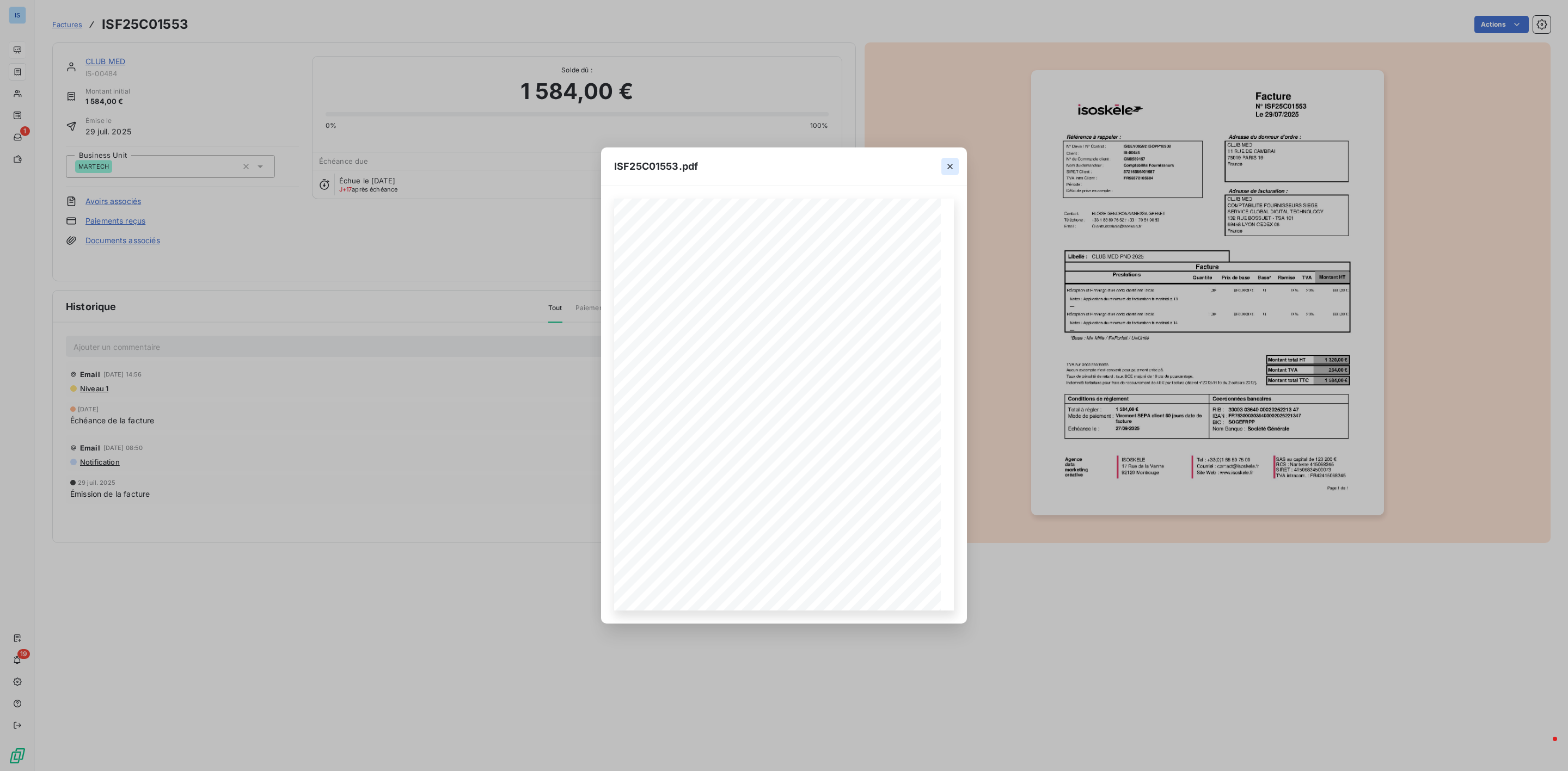
click at [956, 161] on button "button" at bounding box center [950, 166] width 18 height 18
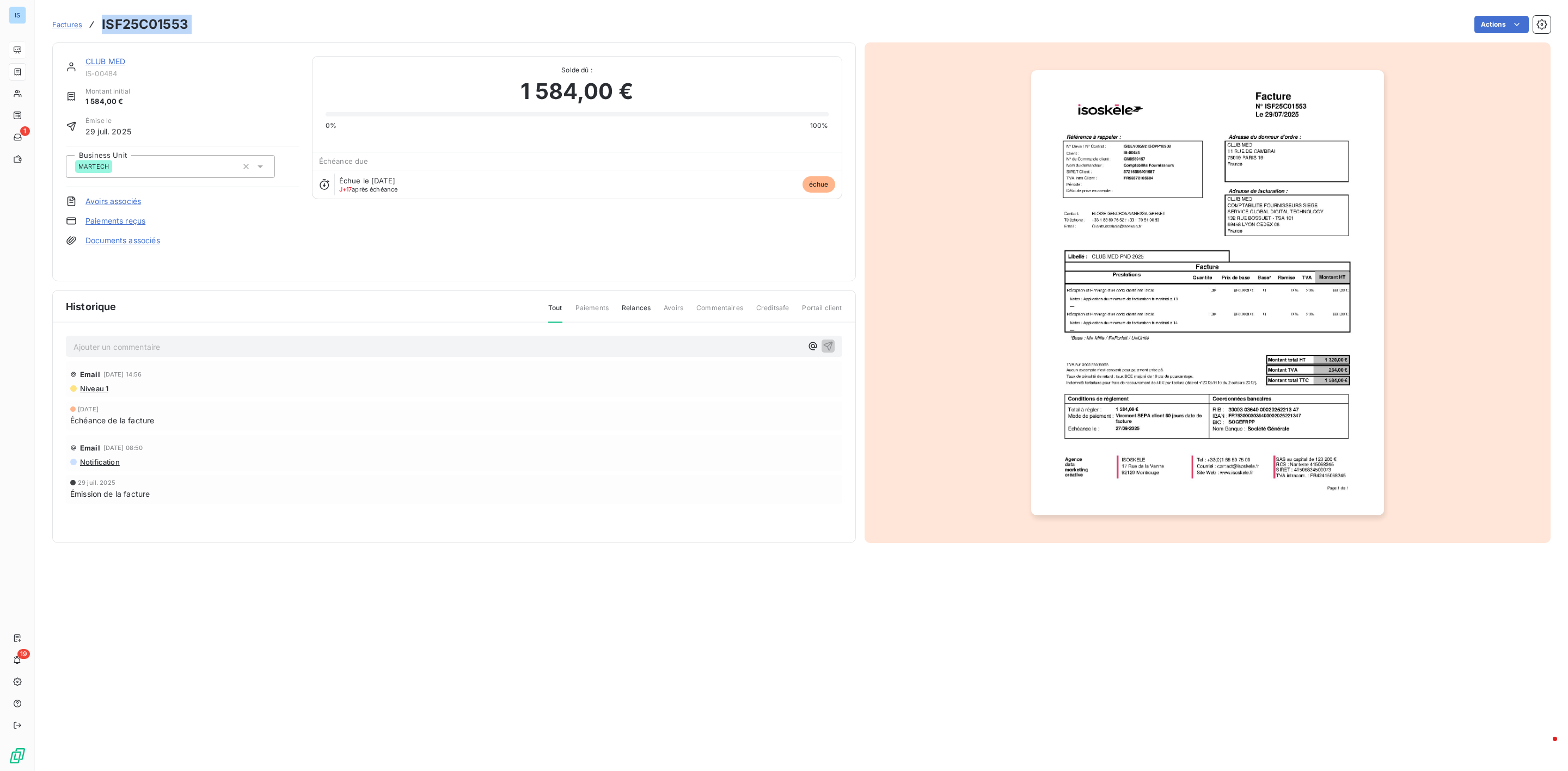
drag, startPoint x: 200, startPoint y: 23, endPoint x: 96, endPoint y: 23, distance: 104.0
click at [96, 23] on div "Factures ISF25C01553 Actions" at bounding box center [802, 24] width 1499 height 23
copy section "ISF25C01553 Actions"
click at [111, 58] on link "CLUB MED" at bounding box center [105, 61] width 40 height 9
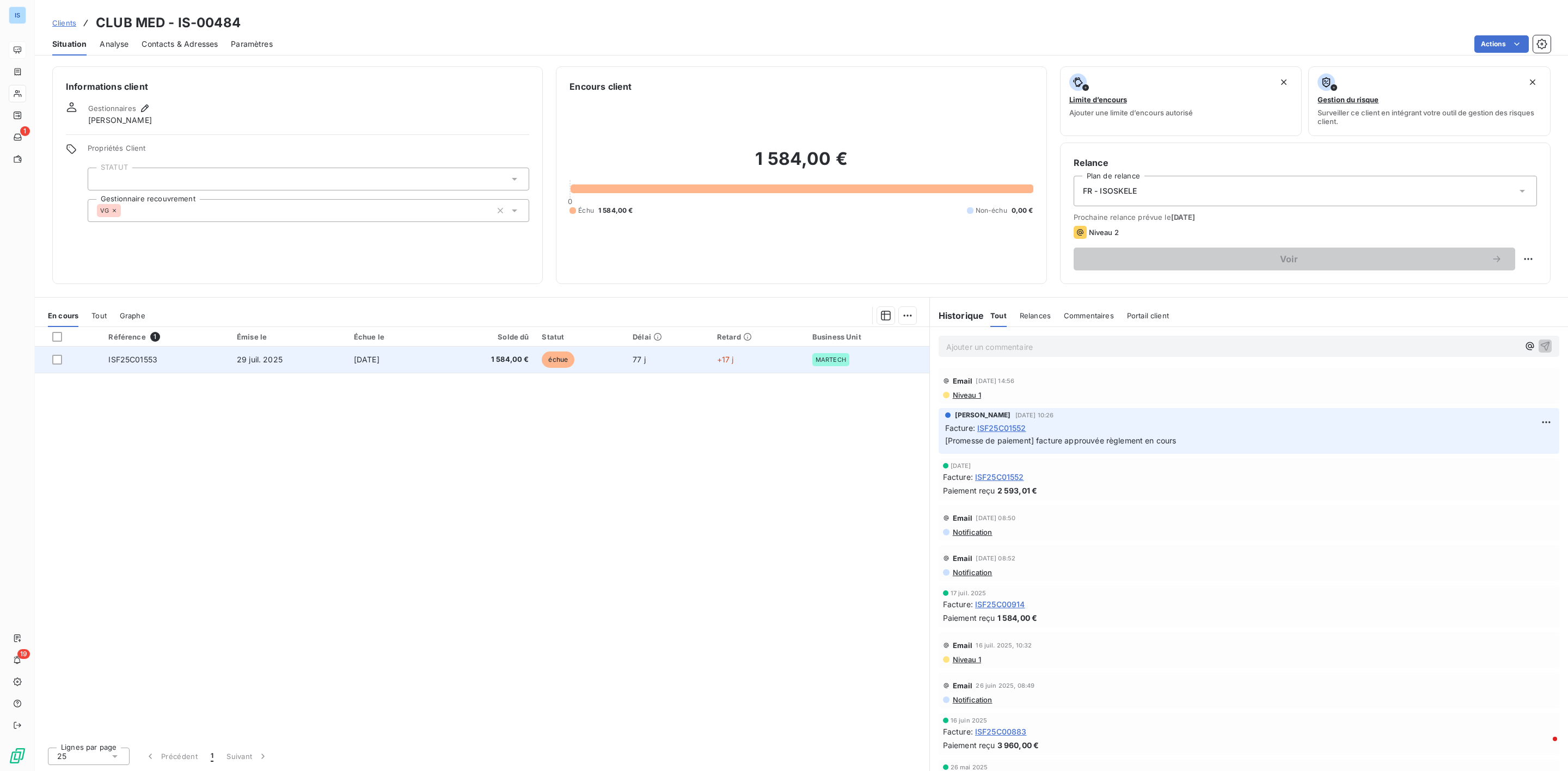
click at [133, 363] on span "ISF25C01553" at bounding box center [133, 359] width 49 height 9
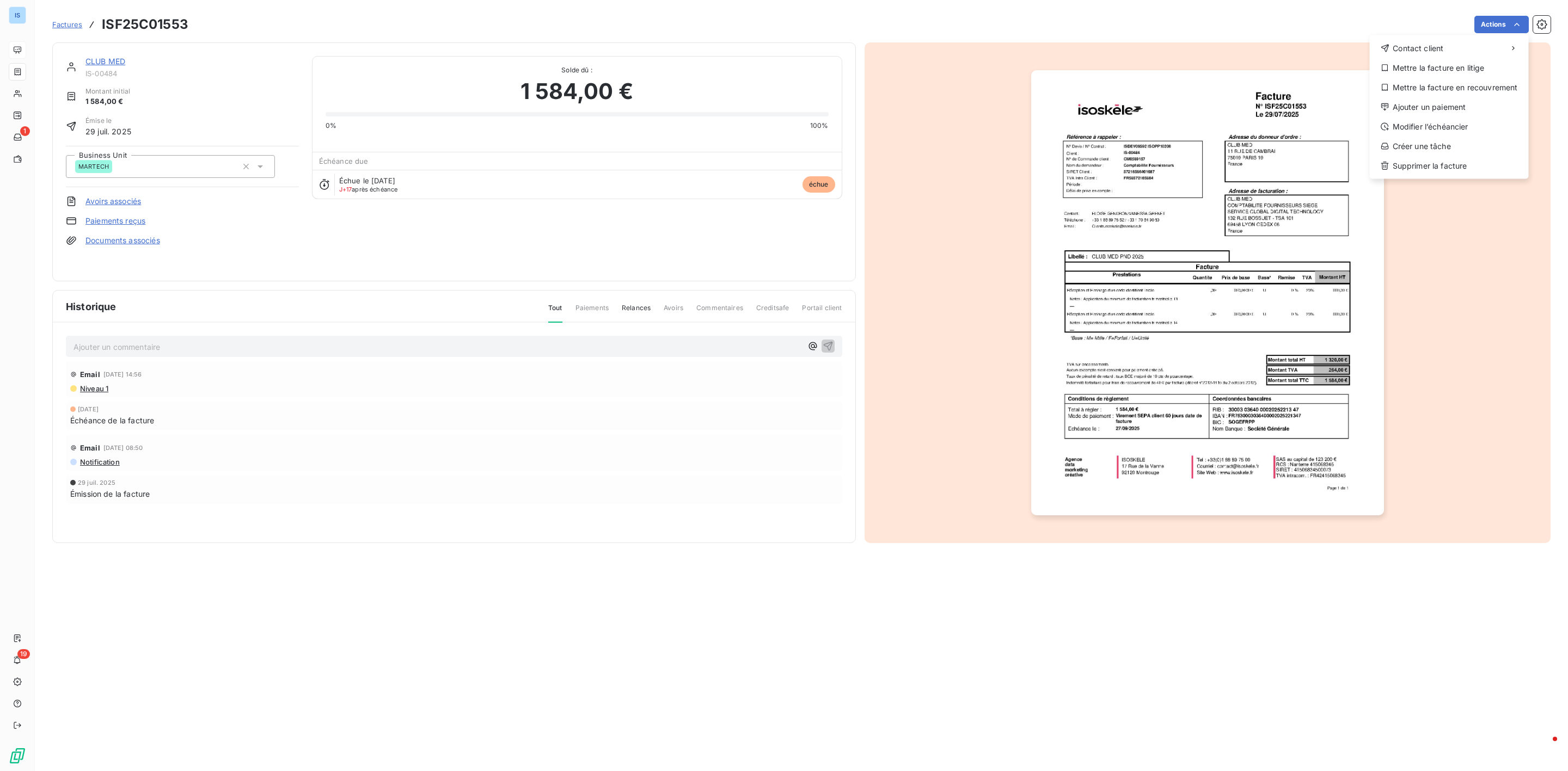
click at [74, 23] on html "IS 1 19 Factures ISF25C01553 Actions Contact client Mettre la facture en litige…" at bounding box center [784, 385] width 1568 height 771
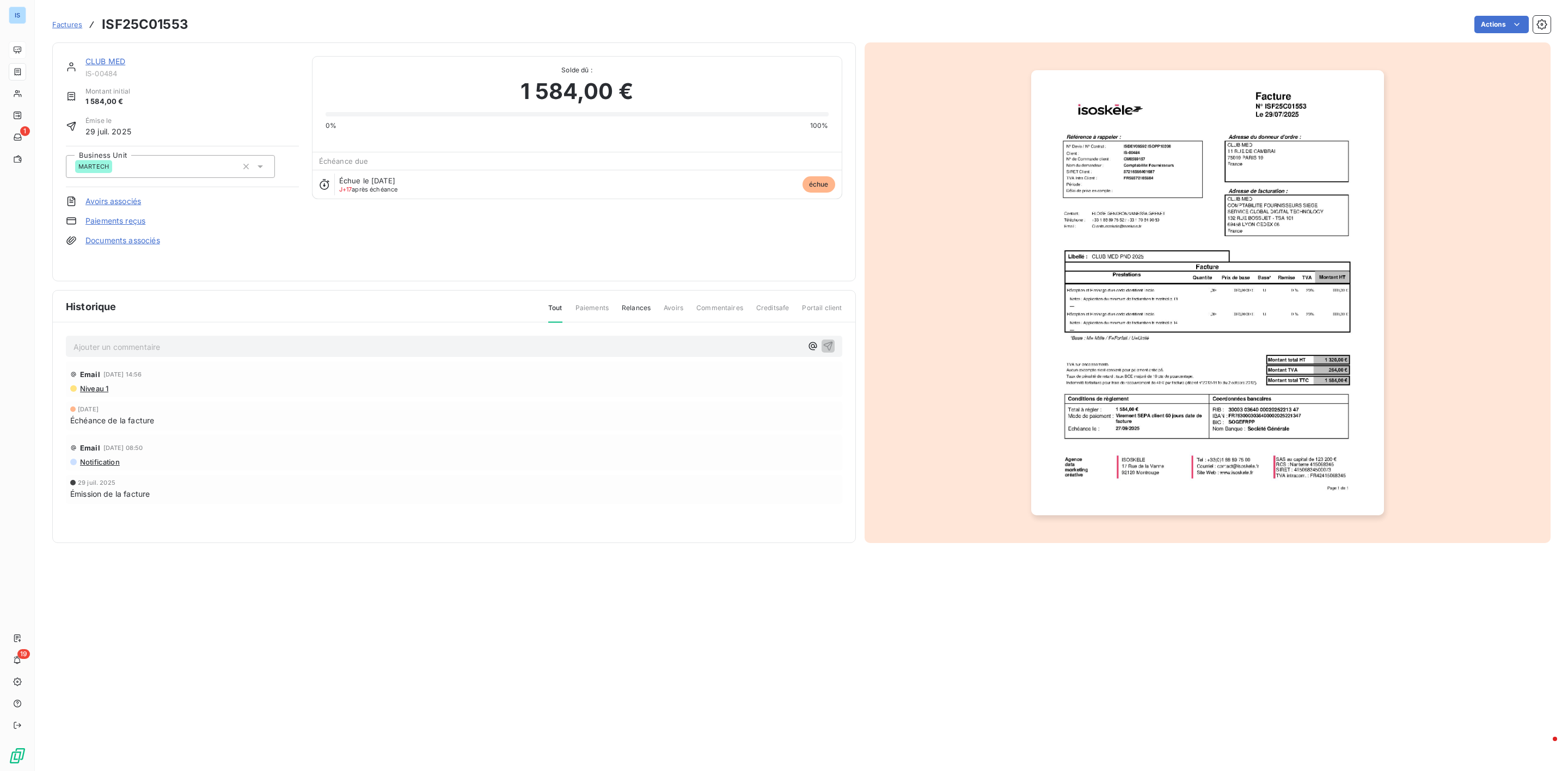
click at [107, 63] on link "CLUB MED" at bounding box center [105, 61] width 40 height 9
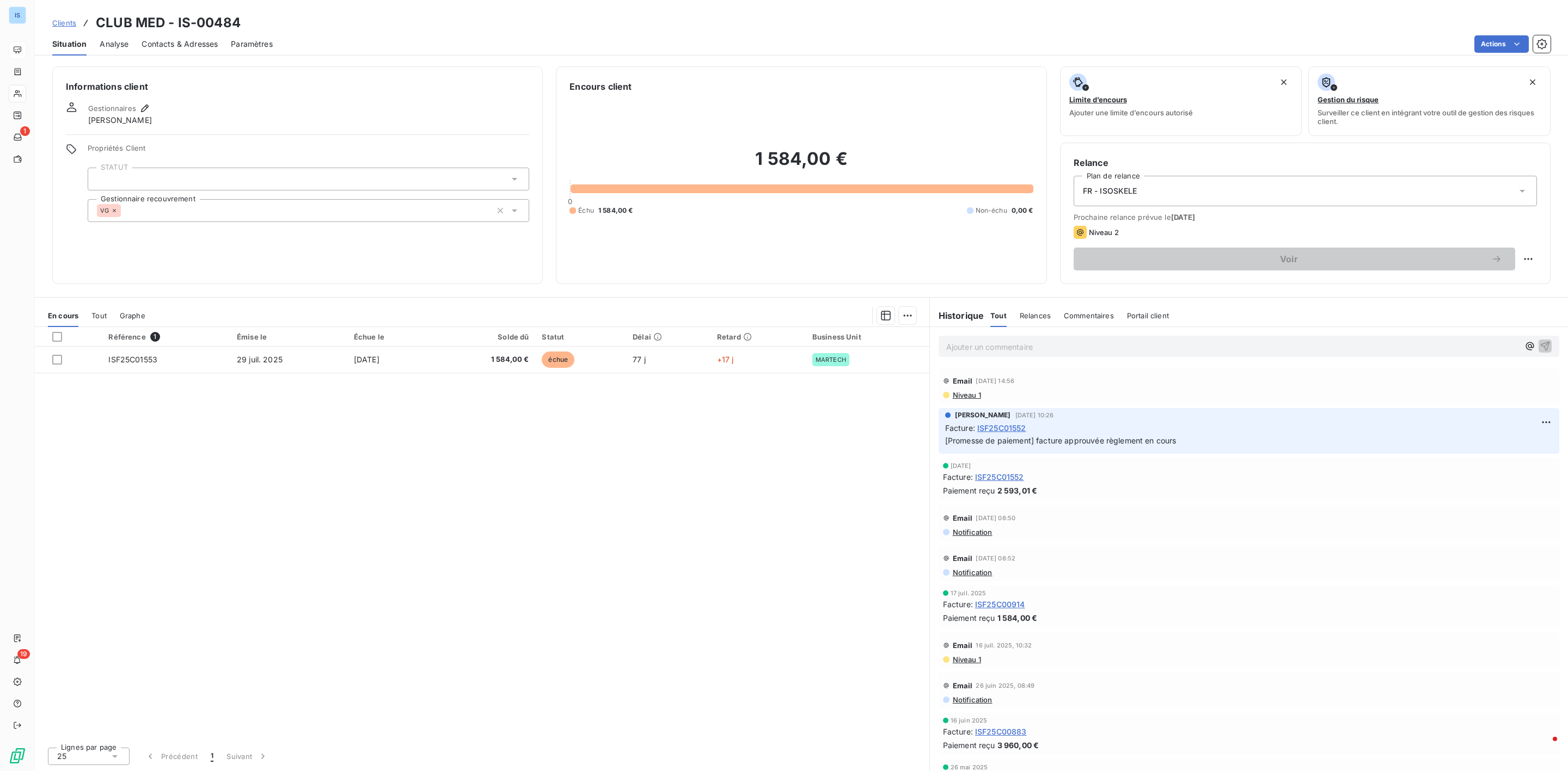
click at [975, 343] on p "Ajouter un commentaire ﻿" at bounding box center [1233, 347] width 573 height 13
click at [1020, 348] on p "Ajouter un commentaire ﻿" at bounding box center [1233, 347] width 573 height 13
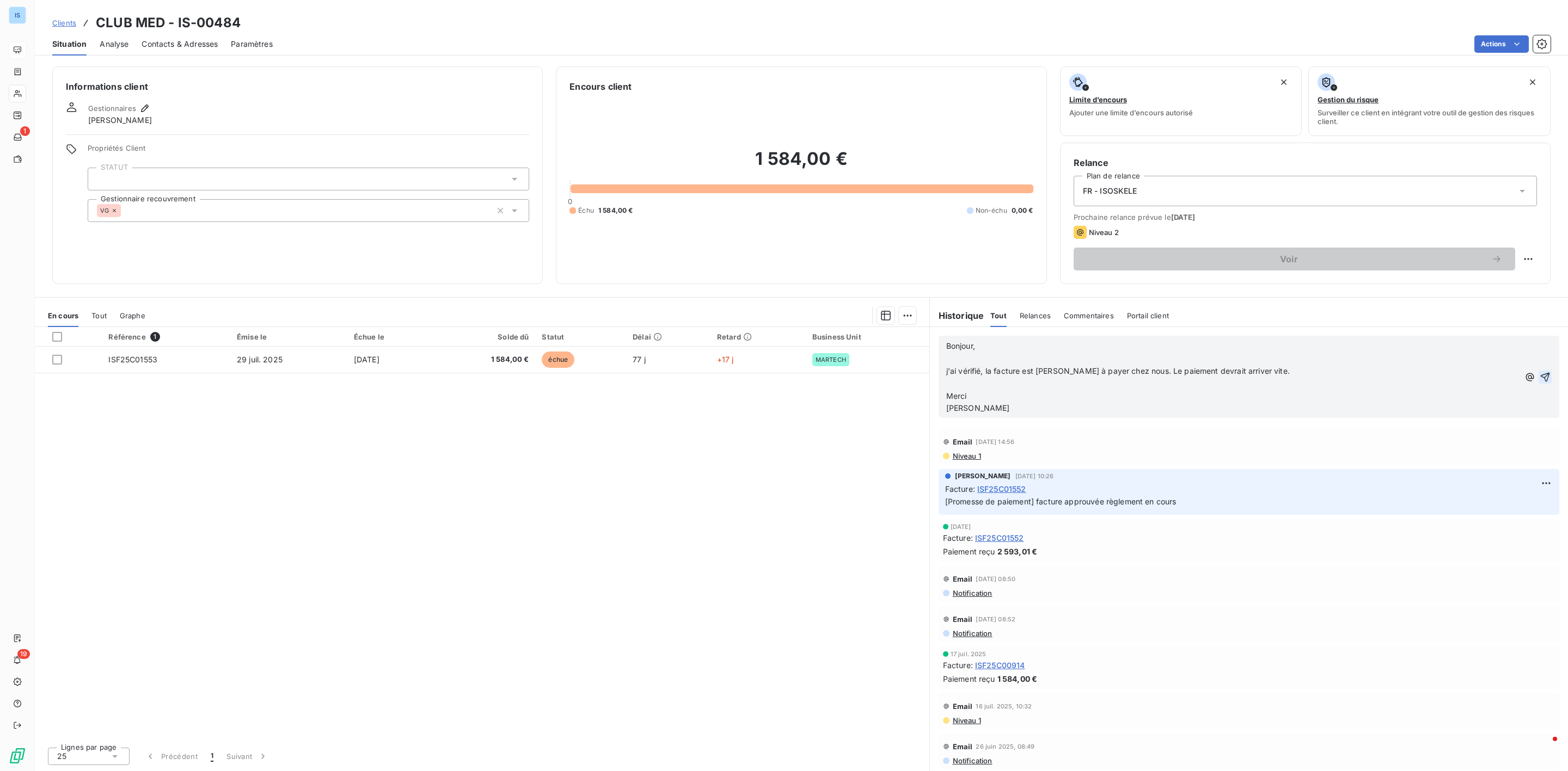
click at [1539, 375] on icon "button" at bounding box center [1545, 377] width 11 height 11
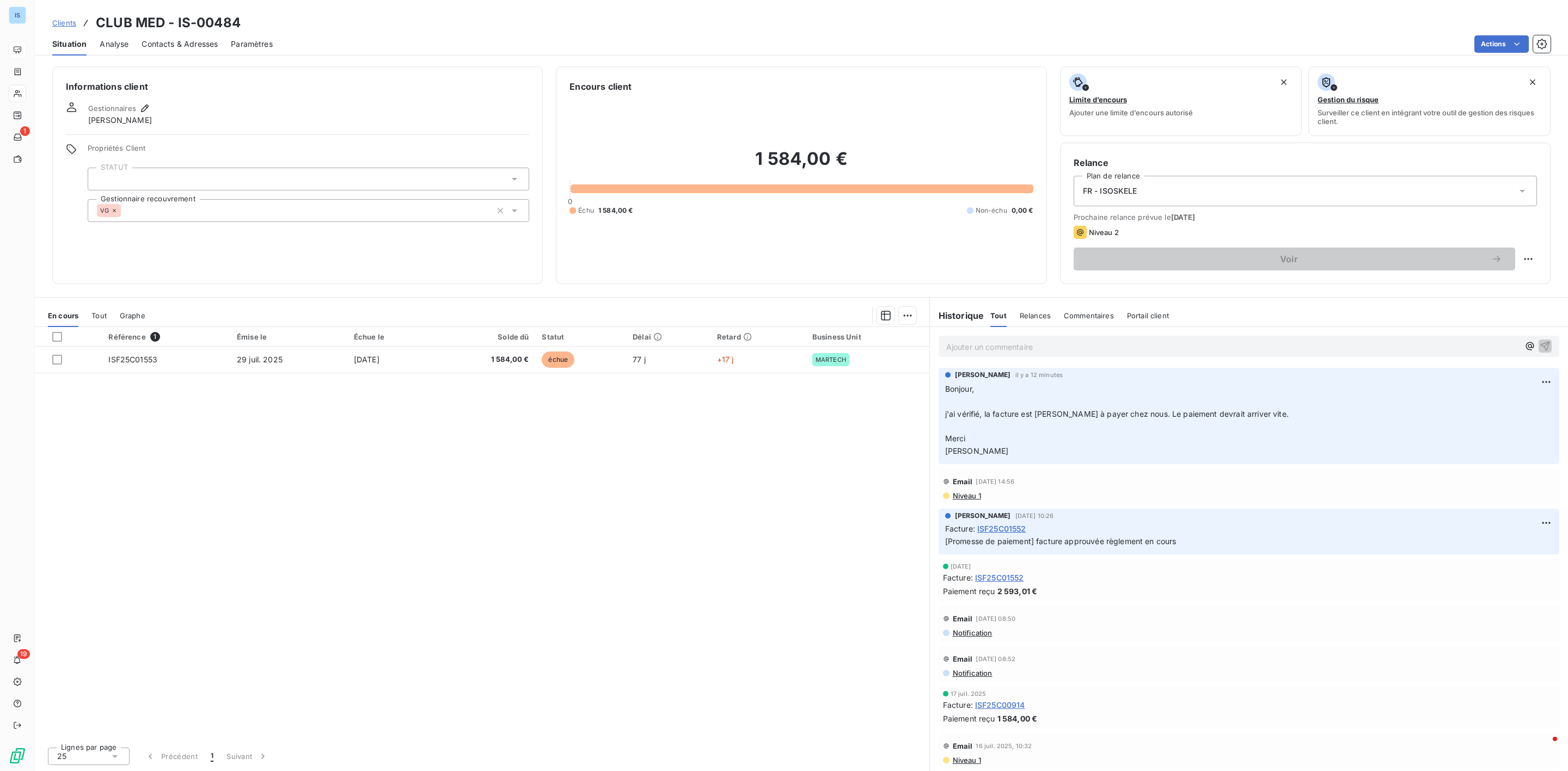
click at [1006, 533] on span "ISF25C01552" at bounding box center [1002, 529] width 49 height 12
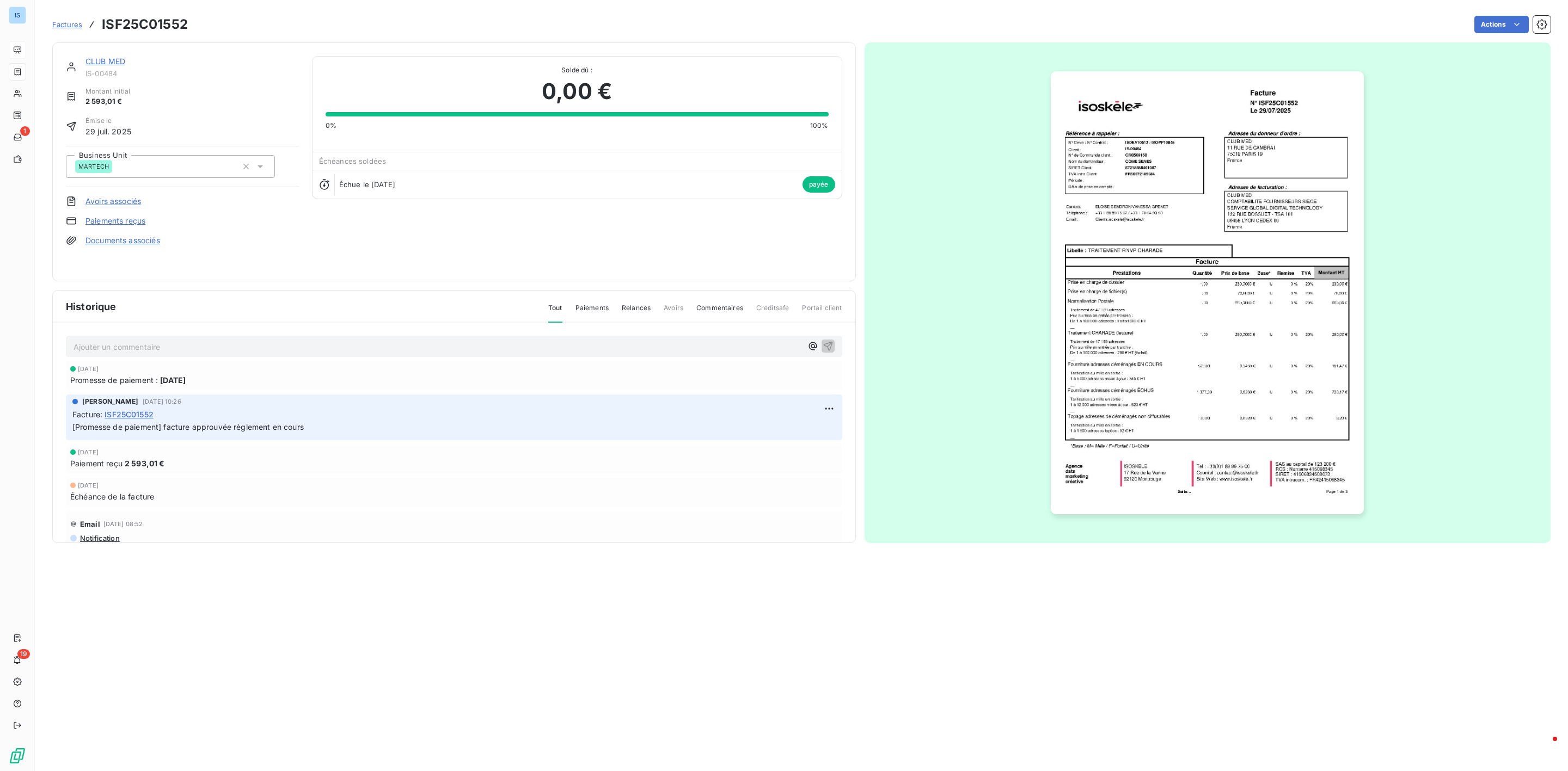
click at [103, 61] on link "CLUB MED" at bounding box center [105, 61] width 40 height 9
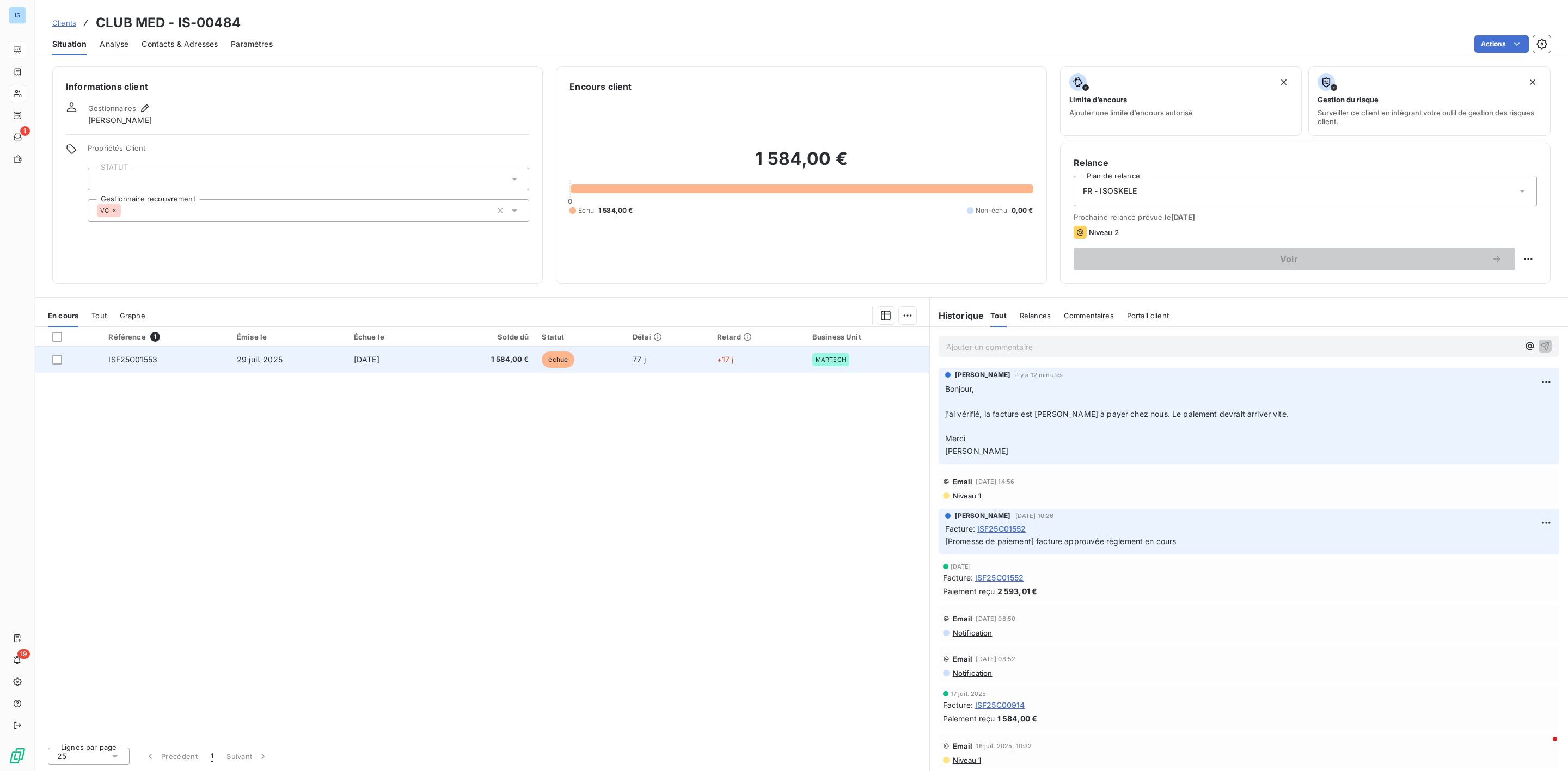
click at [128, 361] on span "ISF25C01553" at bounding box center [133, 359] width 49 height 9
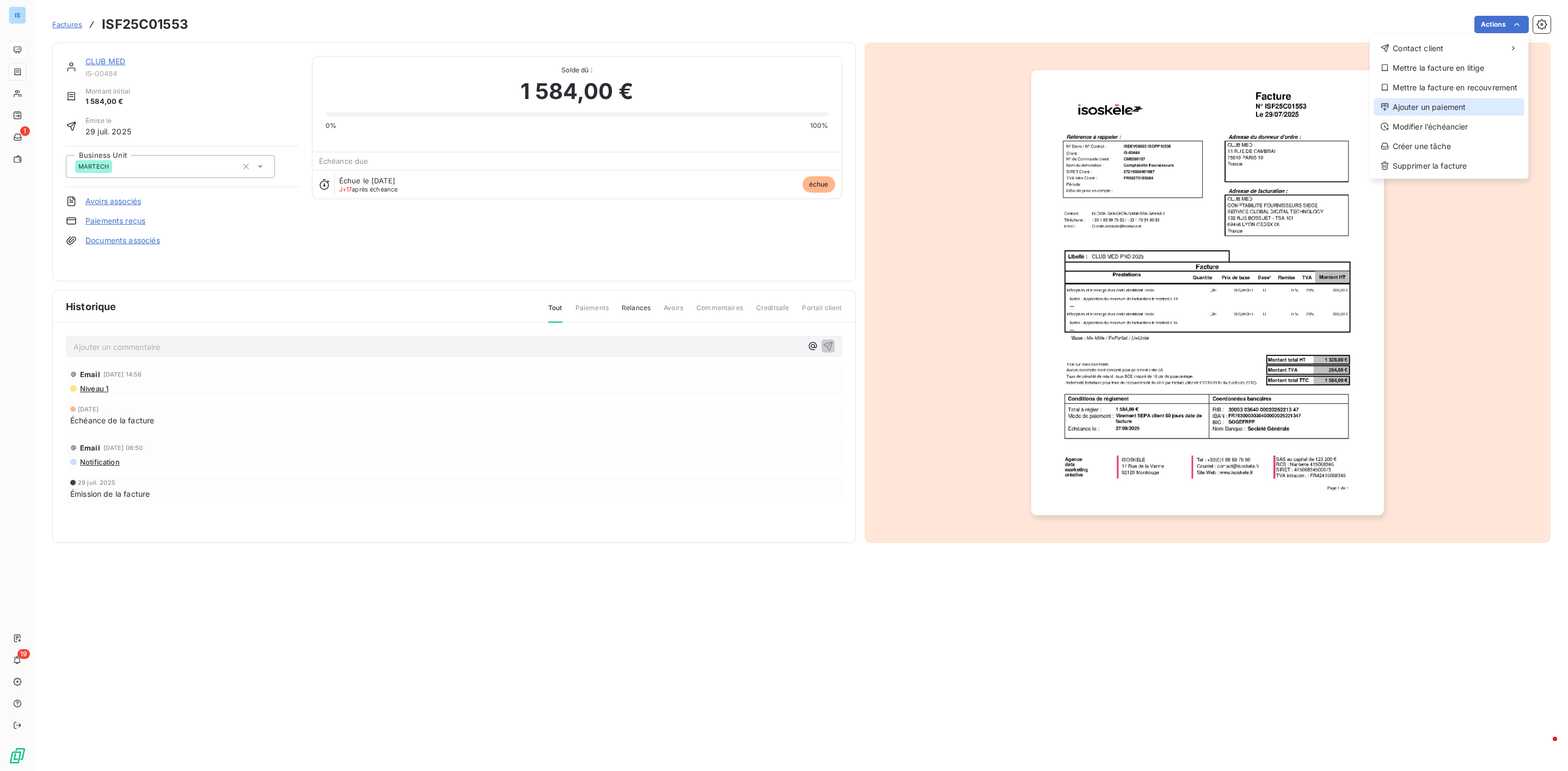
click at [1426, 106] on div "Ajouter un paiement" at bounding box center [1449, 107] width 150 height 18
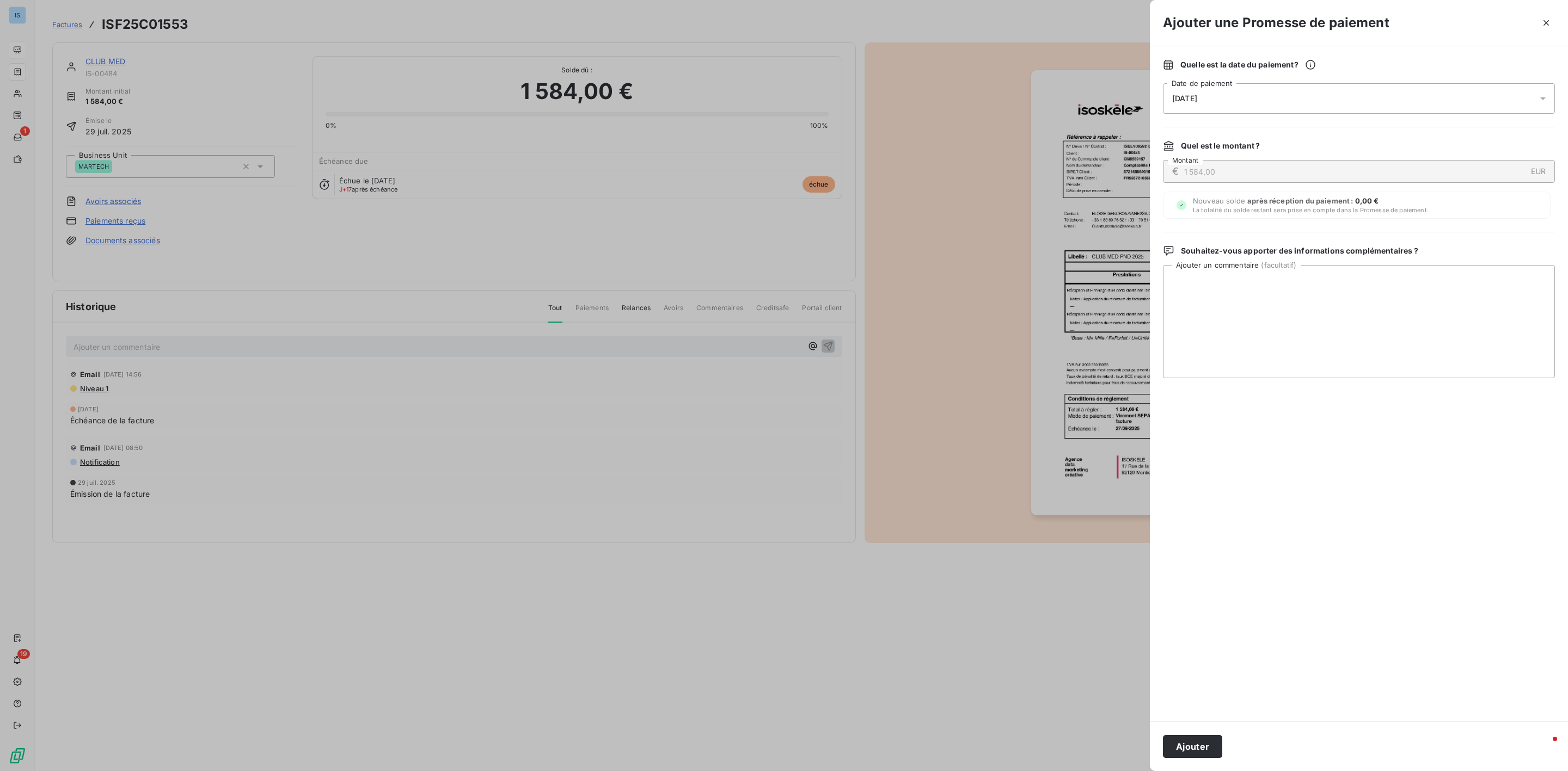
click at [1245, 89] on div "[DATE]" at bounding box center [1359, 99] width 392 height 30
click at [1262, 277] on button "30" at bounding box center [1260, 276] width 22 height 22
click at [1456, 342] on textarea "Ajouter un commentaire ( facultatif )" at bounding box center [1359, 322] width 392 height 113
click at [1201, 755] on button "Ajouter" at bounding box center [1192, 747] width 59 height 23
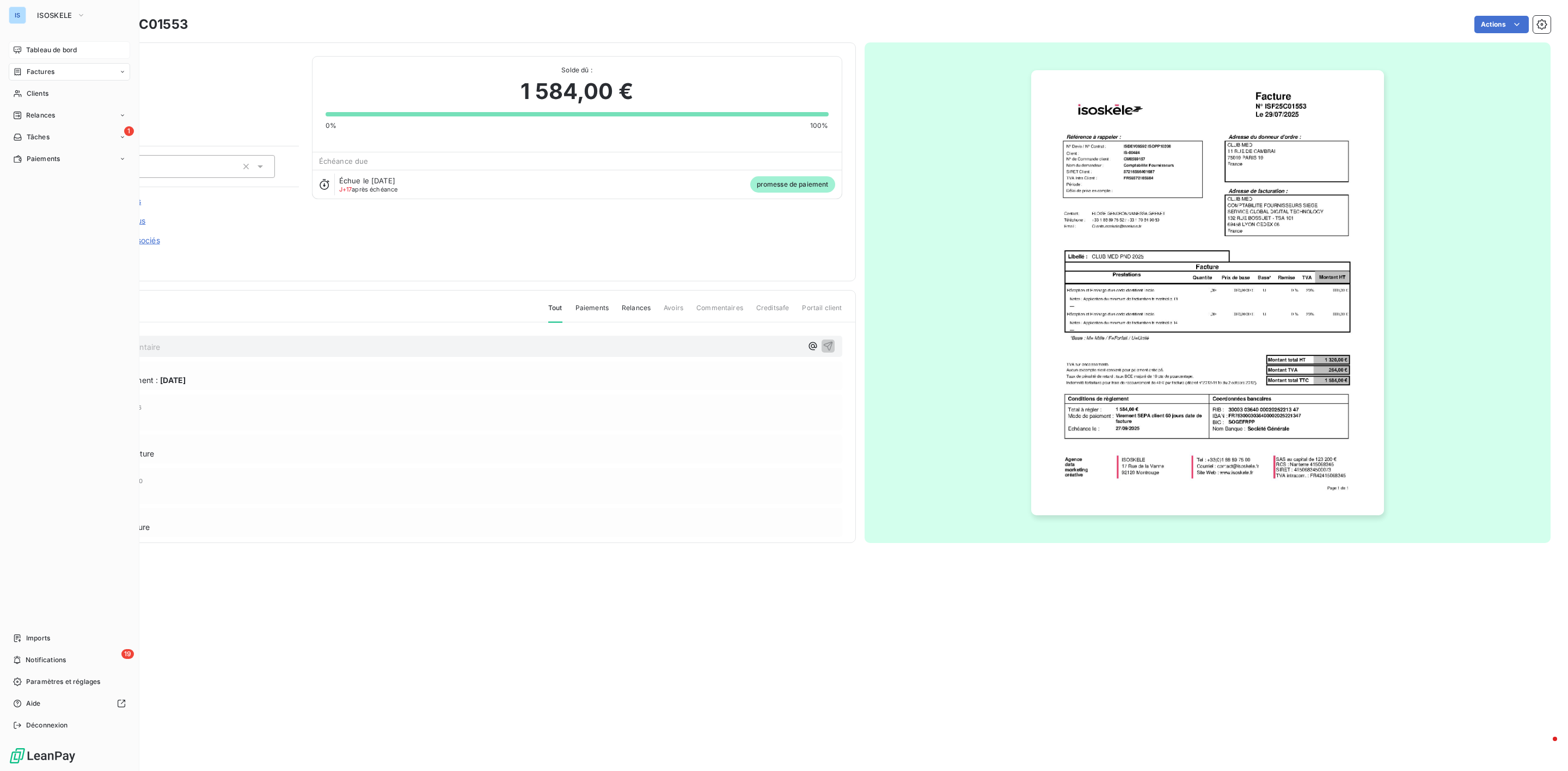
click at [44, 45] on span "Tableau de bord" at bounding box center [51, 50] width 51 height 10
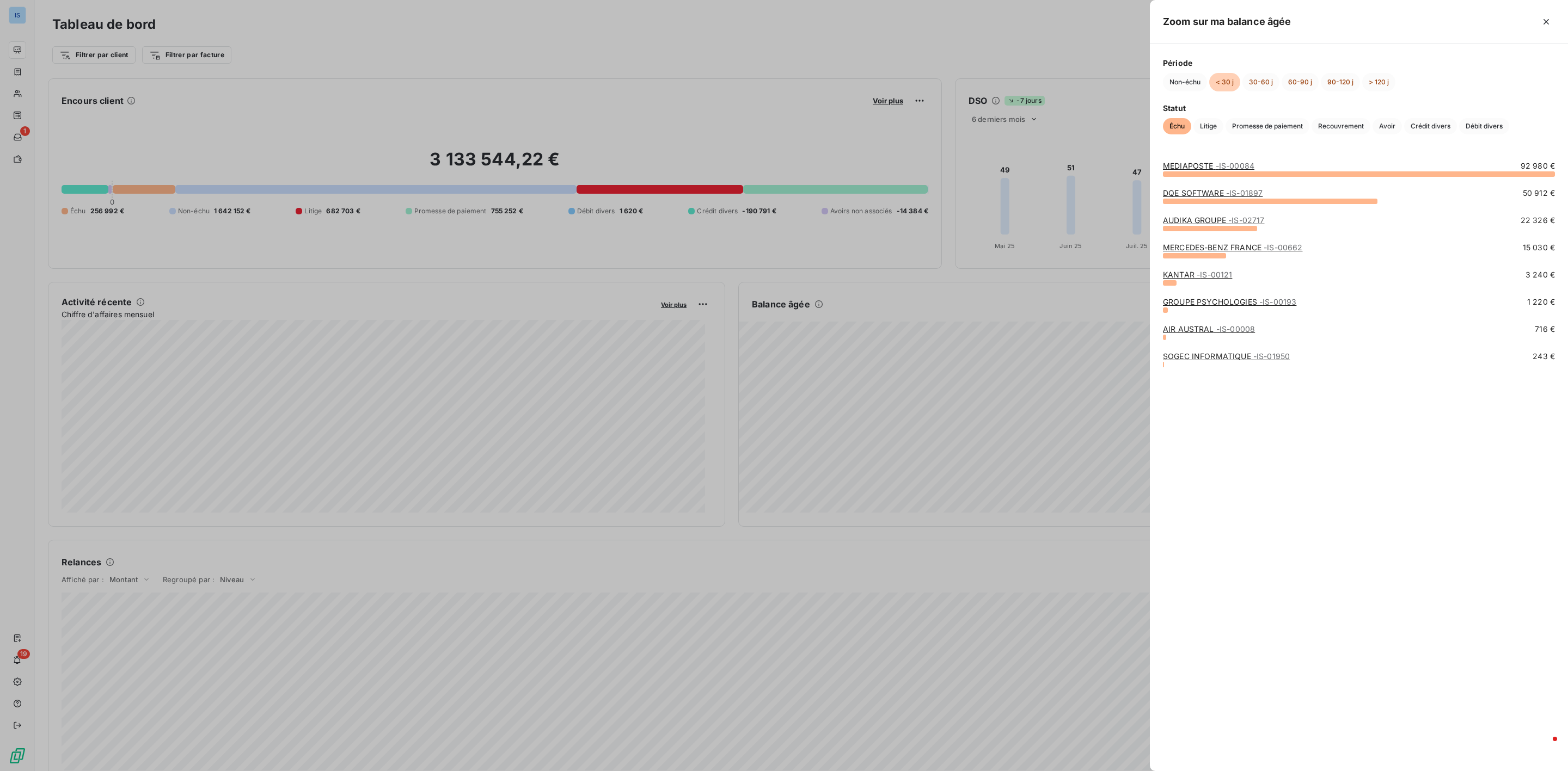
click at [1168, 284] on div at bounding box center [1170, 283] width 13 height 5
click at [1204, 274] on span "- IS-00121" at bounding box center [1214, 274] width 35 height 9
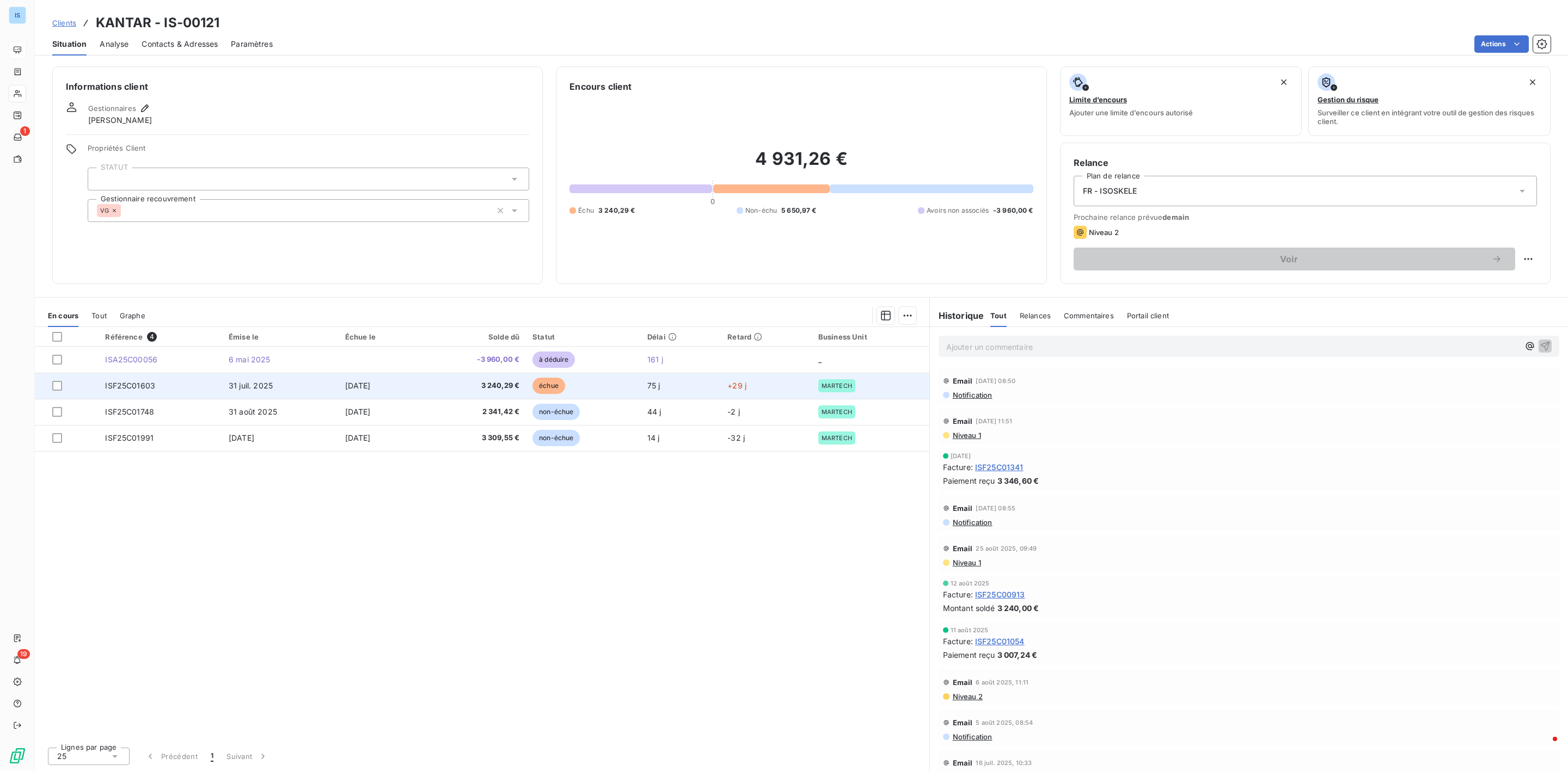
click at [146, 386] on span "ISF25C01603" at bounding box center [130, 385] width 50 height 9
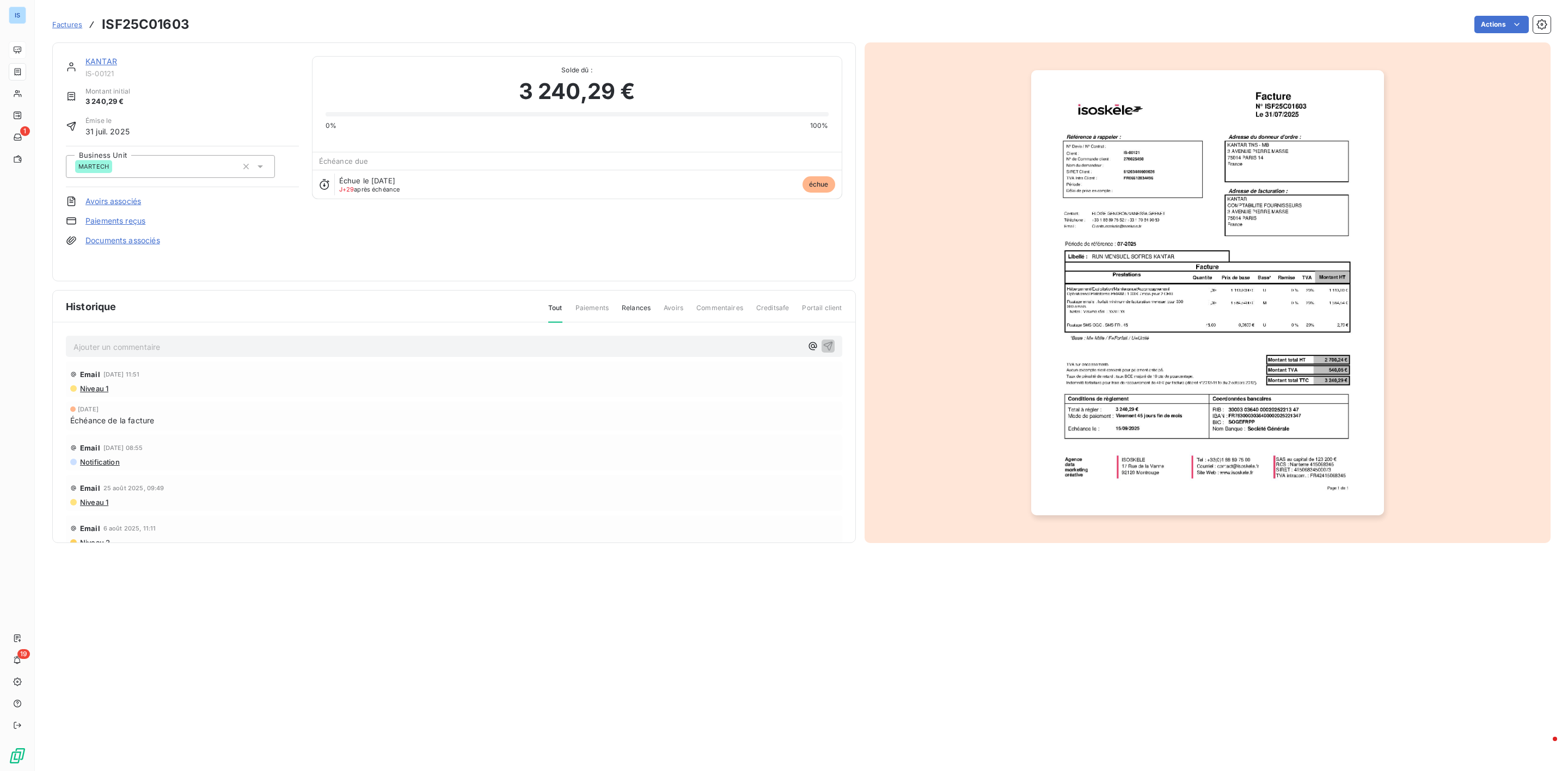
click at [1222, 221] on img "button" at bounding box center [1208, 293] width 353 height 445
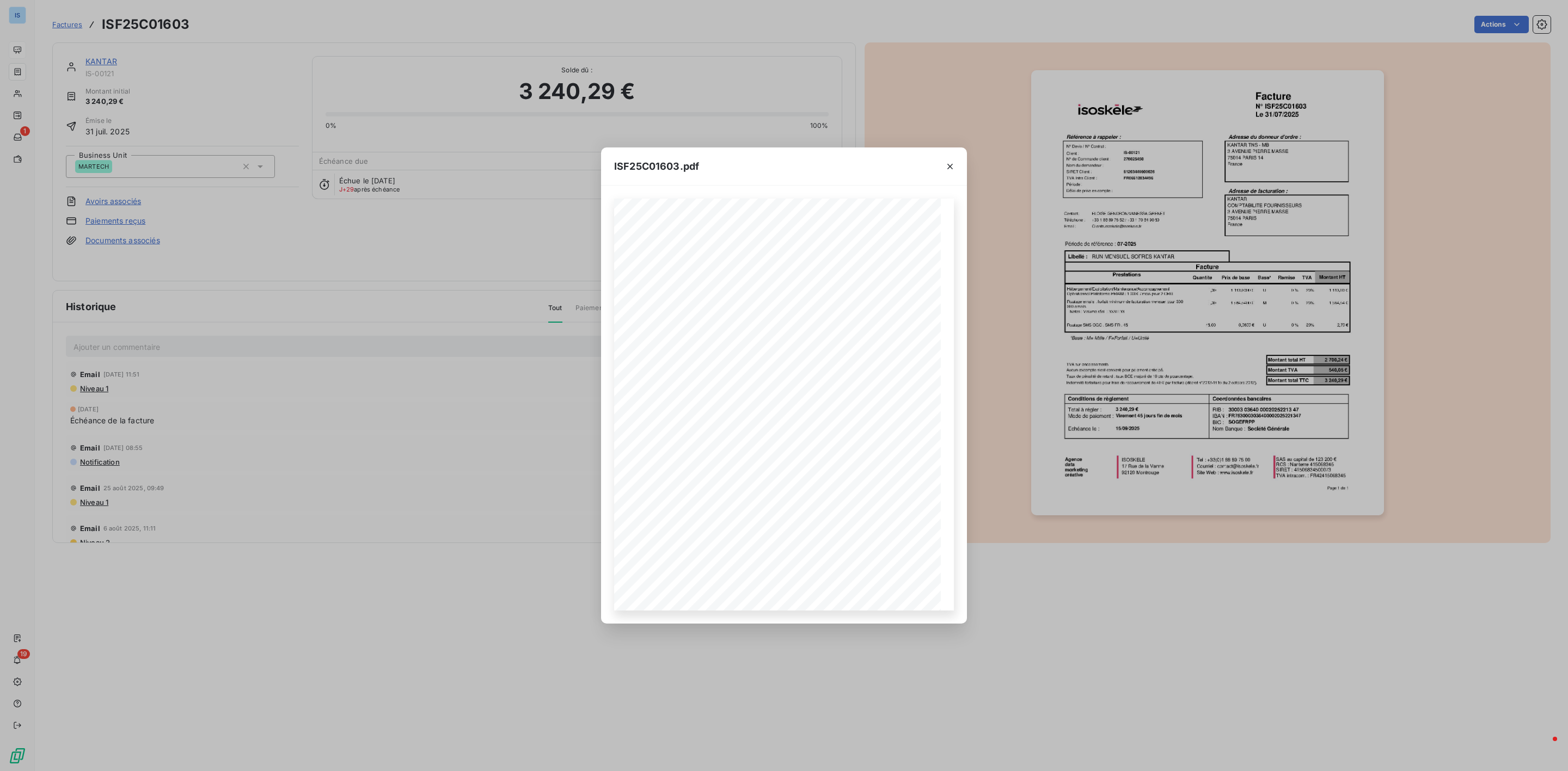
drag, startPoint x: 952, startPoint y: 166, endPoint x: 837, endPoint y: 111, distance: 127.5
click at [952, 165] on icon "button" at bounding box center [950, 167] width 11 height 11
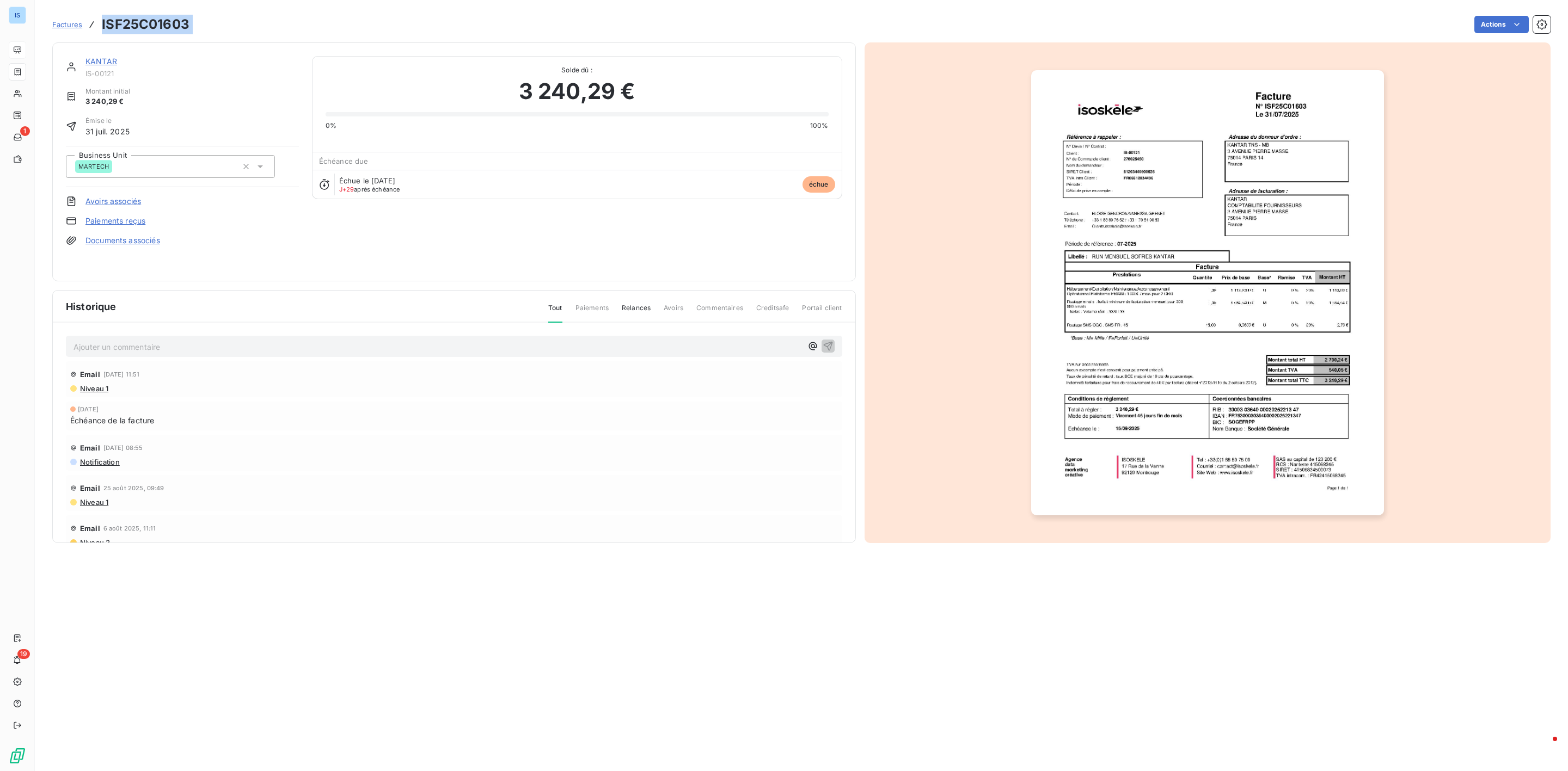
drag, startPoint x: 204, startPoint y: 24, endPoint x: 96, endPoint y: 15, distance: 108.4
click at [96, 15] on div "Factures ISF25C01603 Actions" at bounding box center [802, 24] width 1499 height 23
copy section "ISF25C01603 Actions"
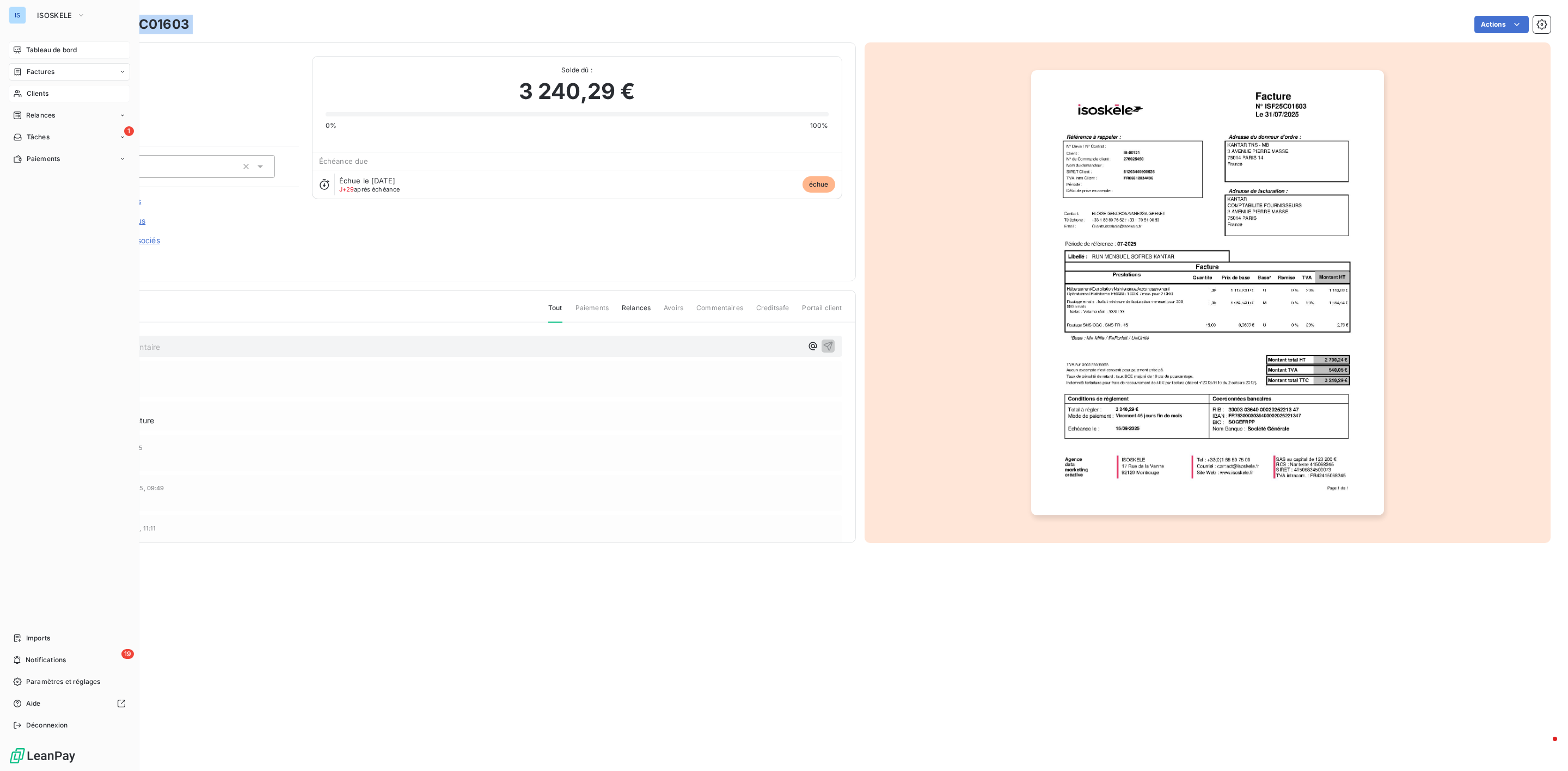
click at [64, 96] on div "Clients" at bounding box center [69, 94] width 121 height 18
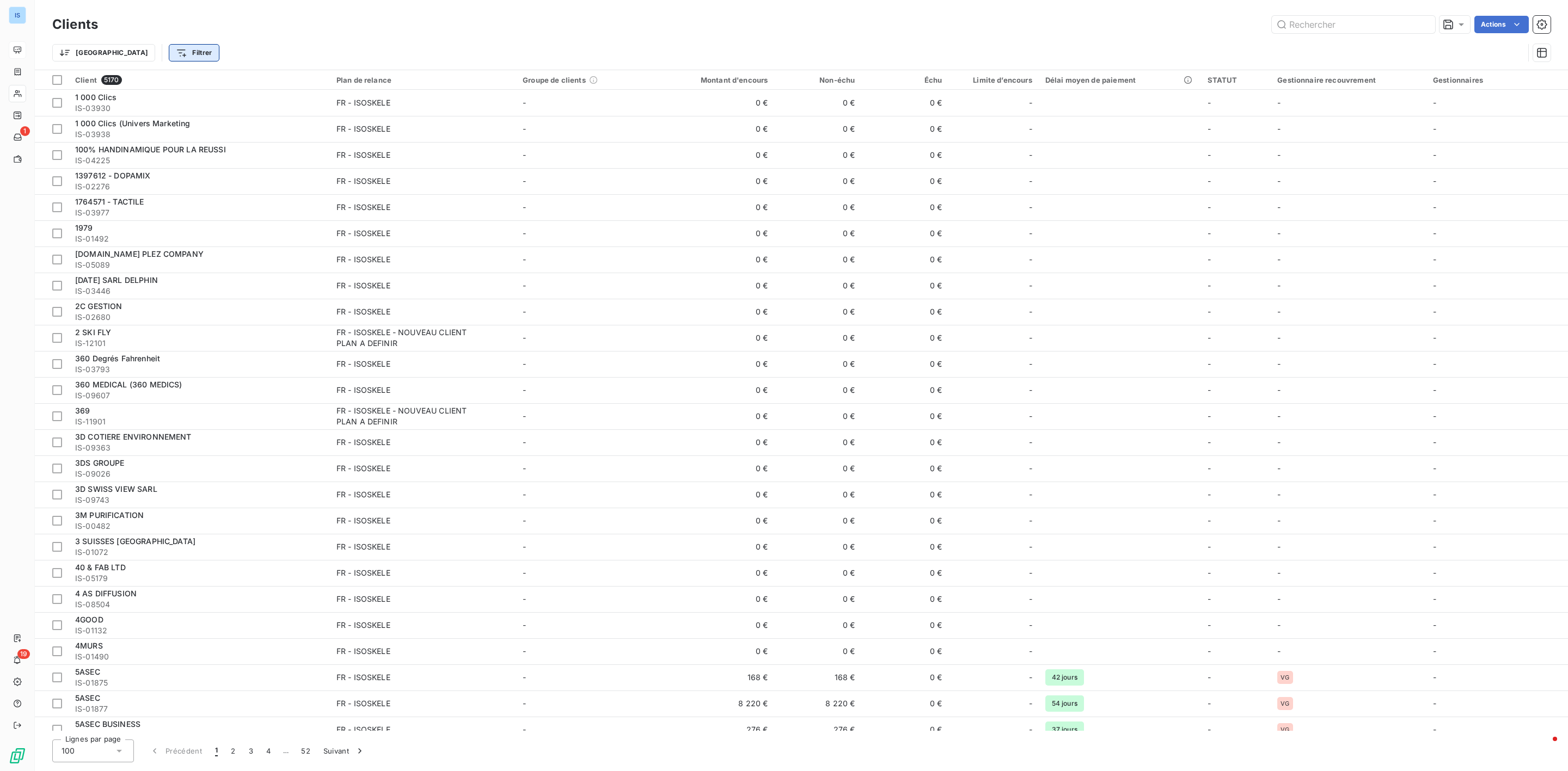
click at [117, 52] on html "IS 1 19 Clients Actions Trier Filtrer Client 5170 Plan de relance Groupe de cli…" at bounding box center [784, 385] width 1568 height 771
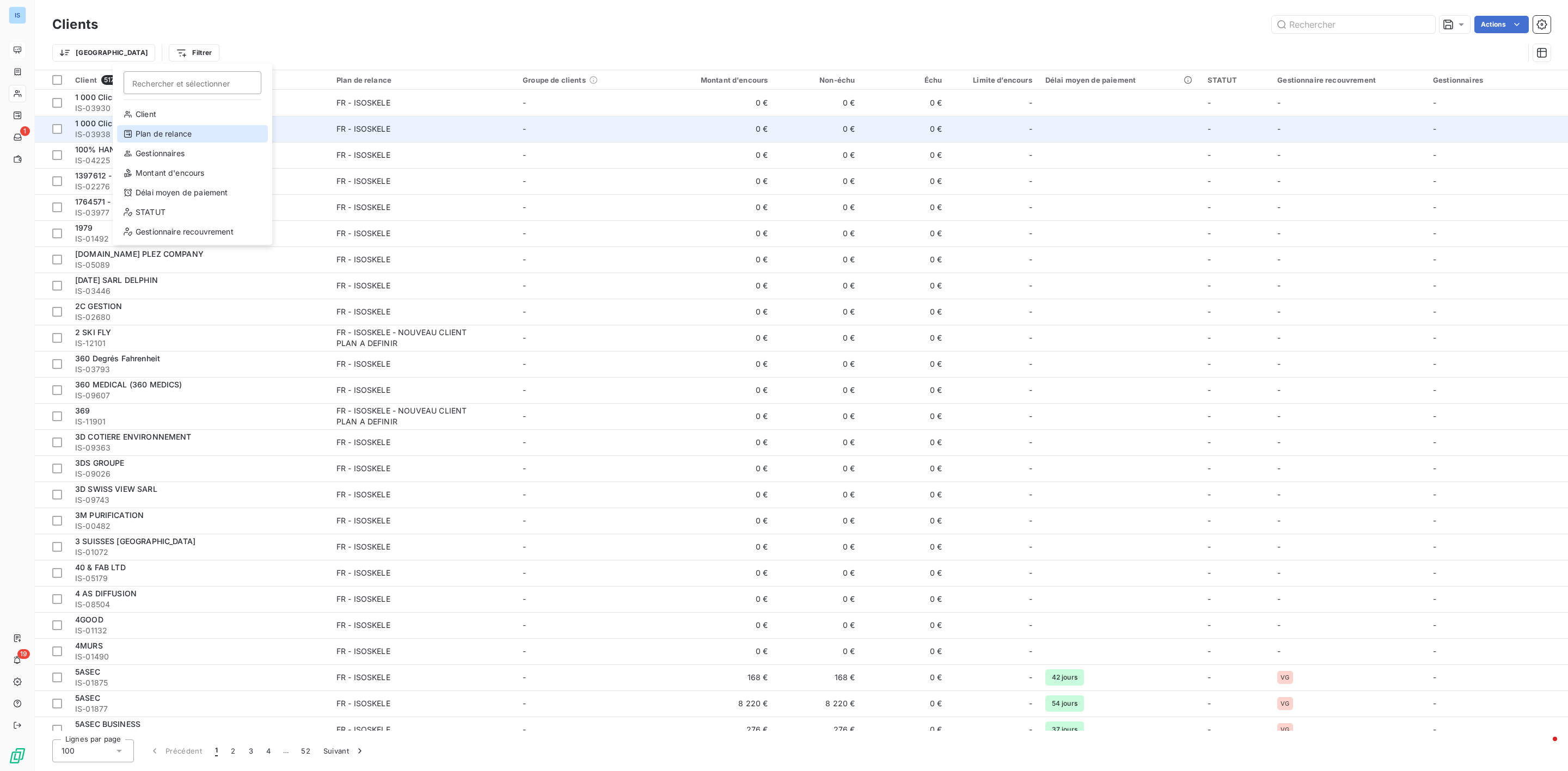
drag, startPoint x: 180, startPoint y: 131, endPoint x: 186, endPoint y: 131, distance: 6.0
click at [181, 131] on div "Plan de relance" at bounding box center [192, 134] width 151 height 18
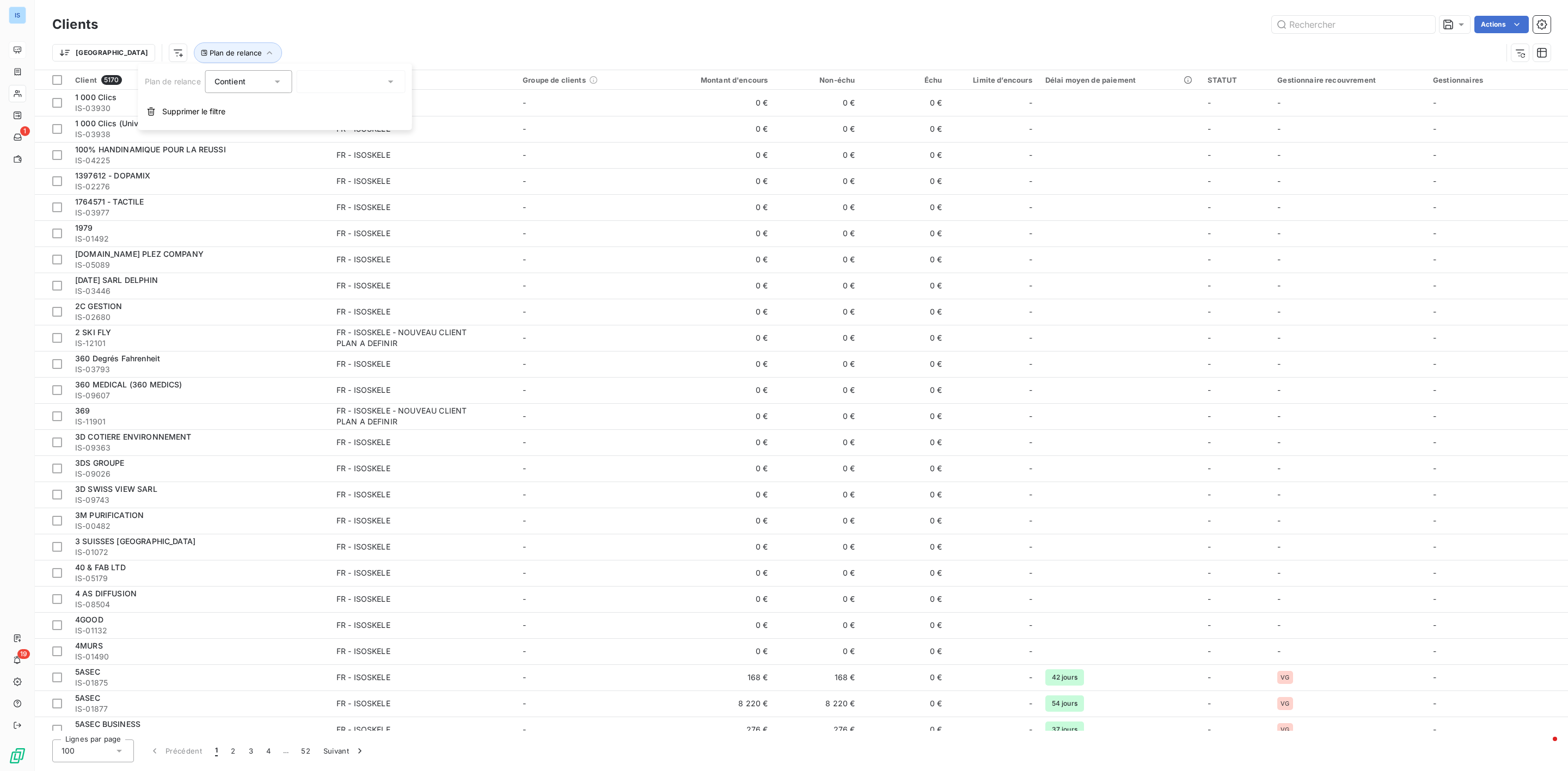
click at [369, 82] on div at bounding box center [351, 82] width 109 height 23
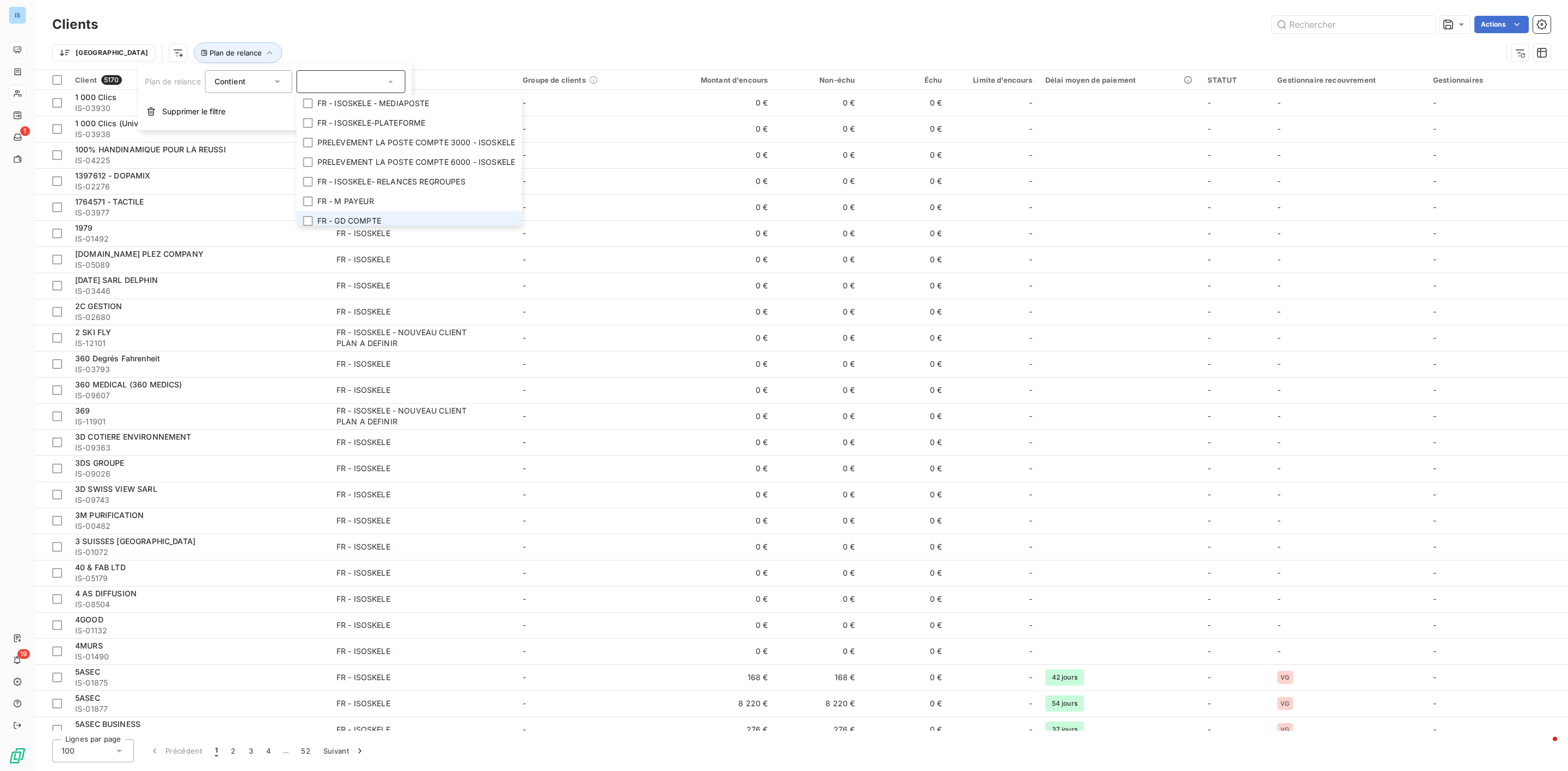
scroll to position [155, 0]
click at [421, 211] on span "FR - ISOSKELE - NOUVEAU CLIENT PLAN A DEFINIR" at bounding box center [414, 216] width 194 height 11
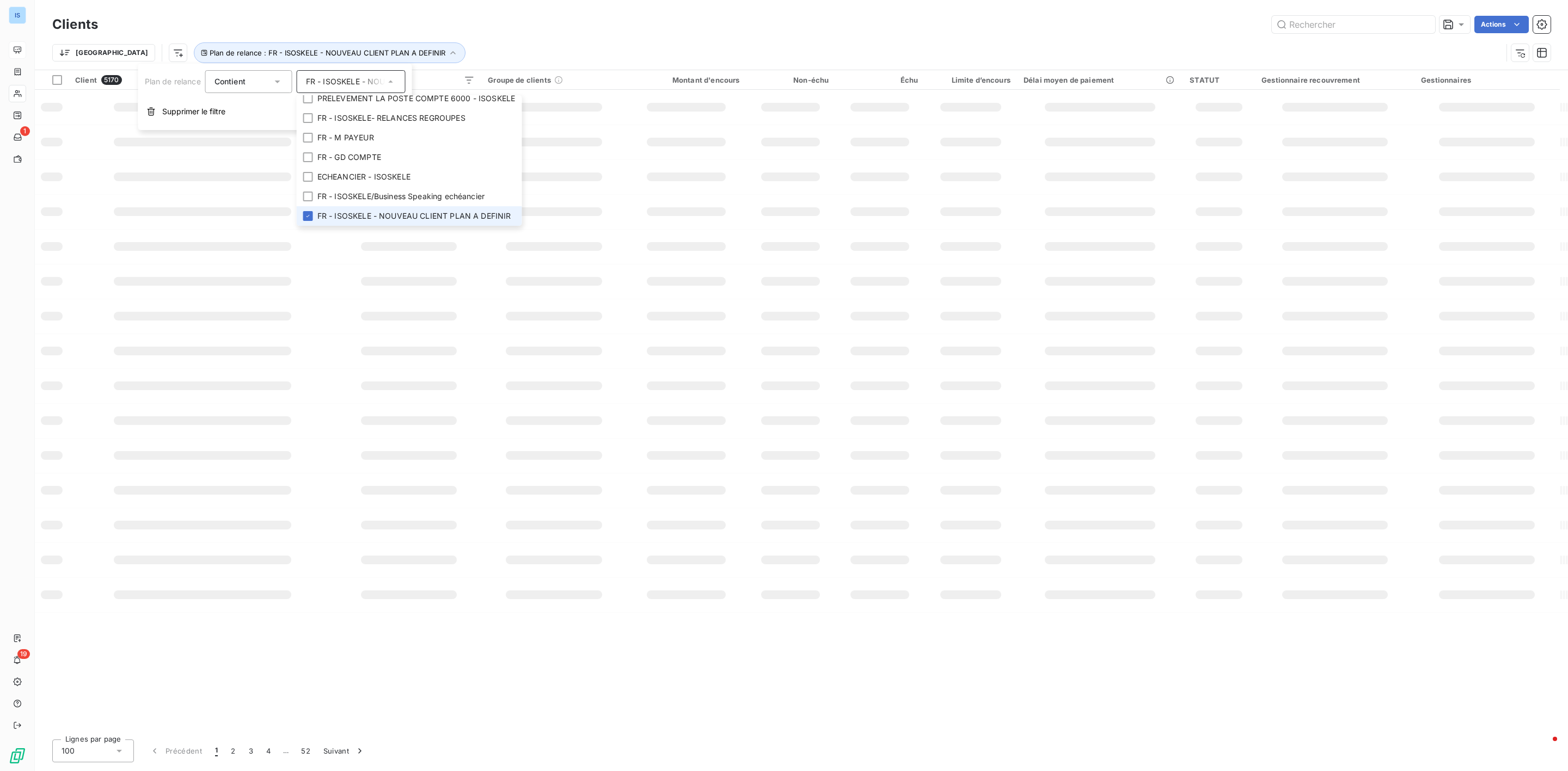
scroll to position [144, 0]
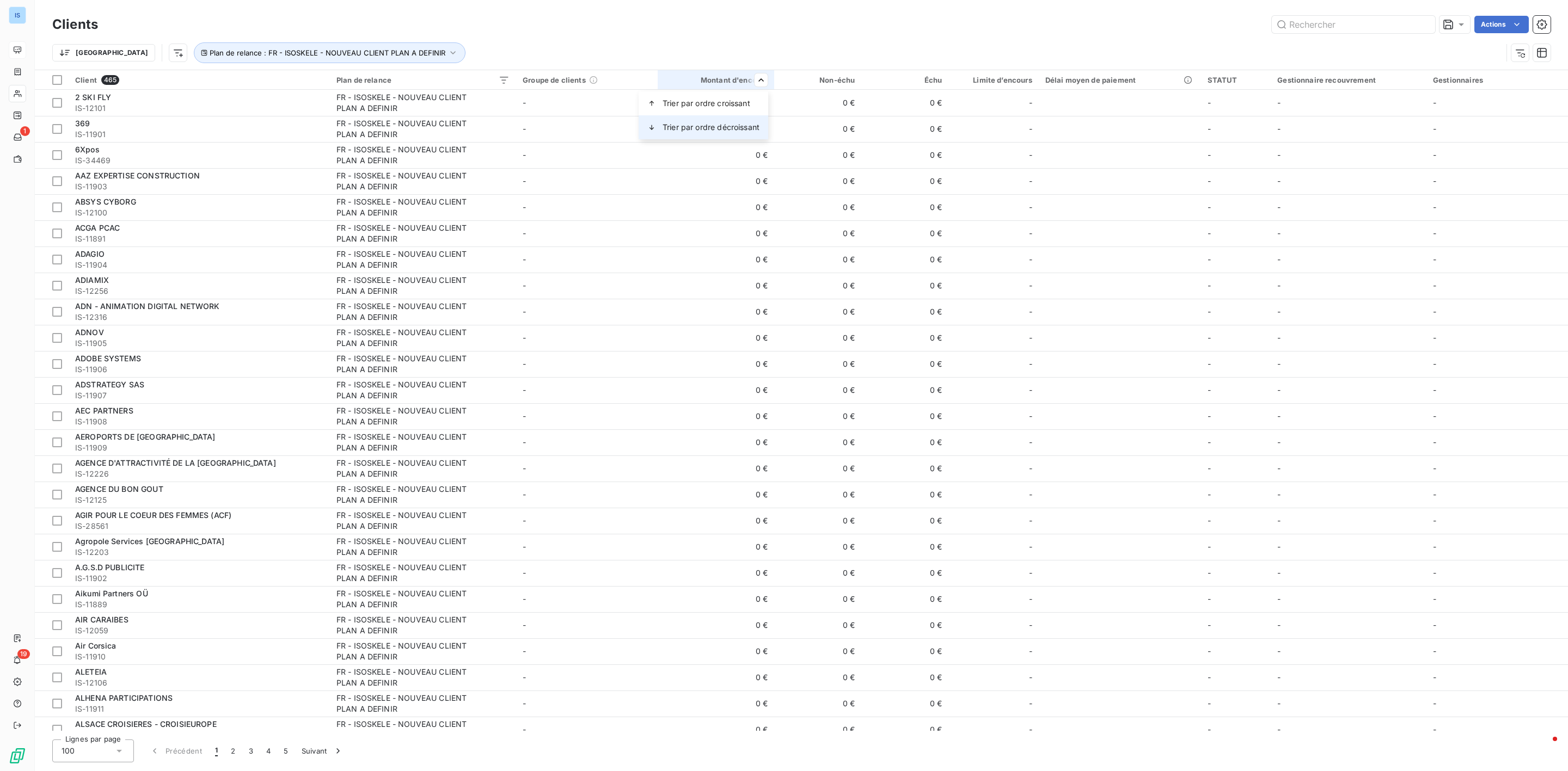
click at [724, 122] on span "Trier par ordre décroissant" at bounding box center [711, 127] width 97 height 11
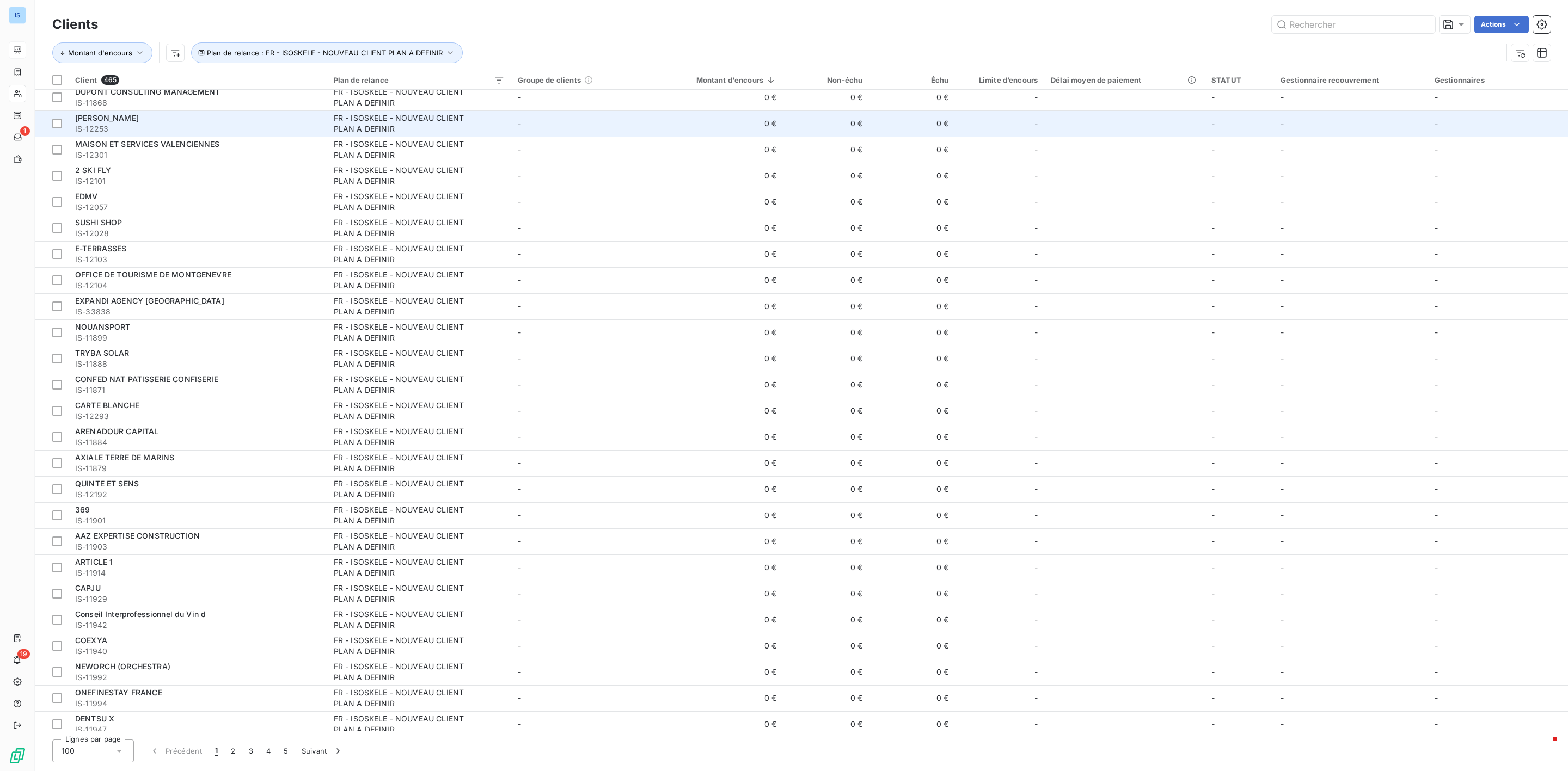
scroll to position [0, 0]
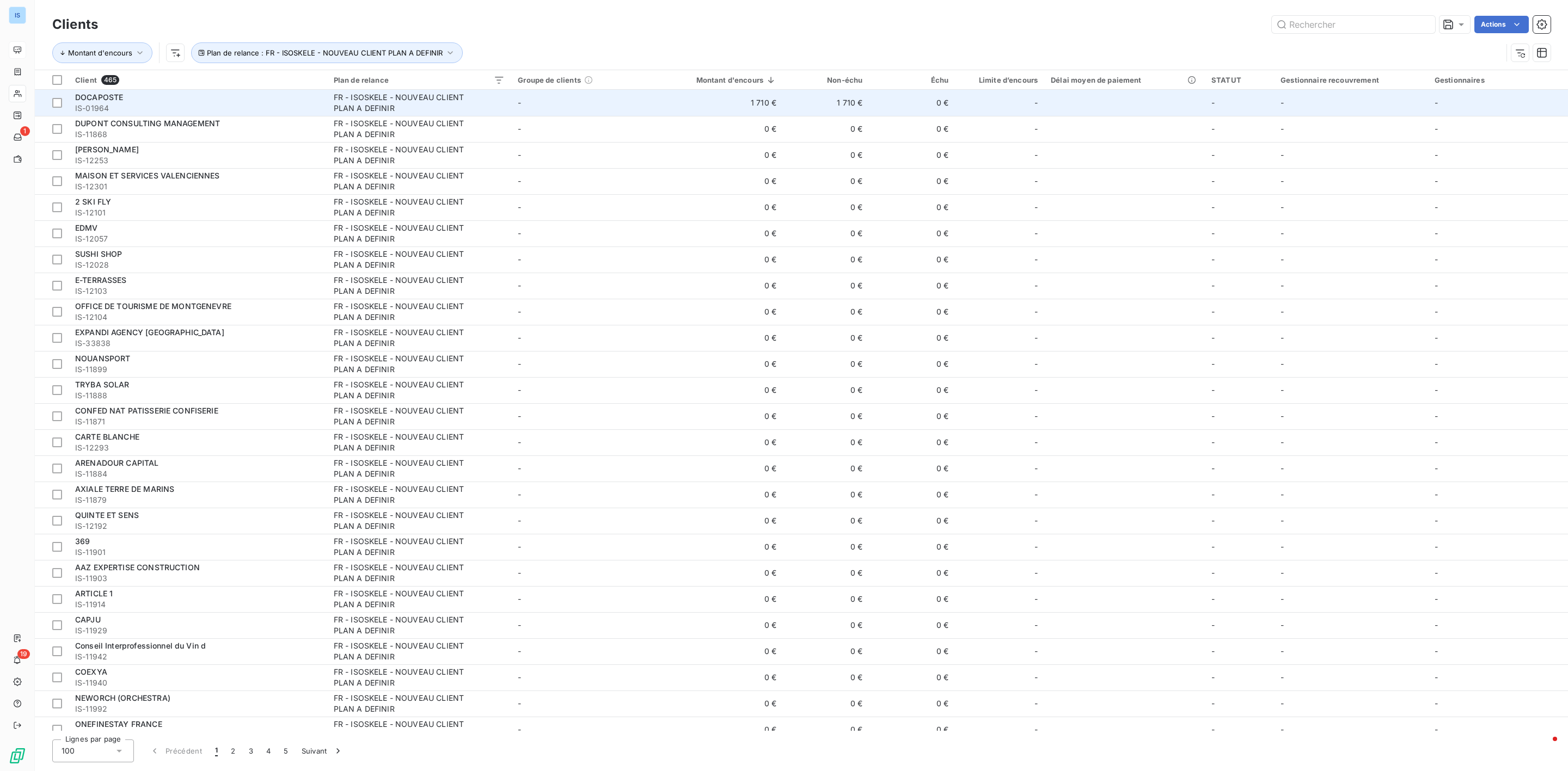
click at [105, 100] on span "DOCAPOSTE" at bounding box center [99, 97] width 48 height 9
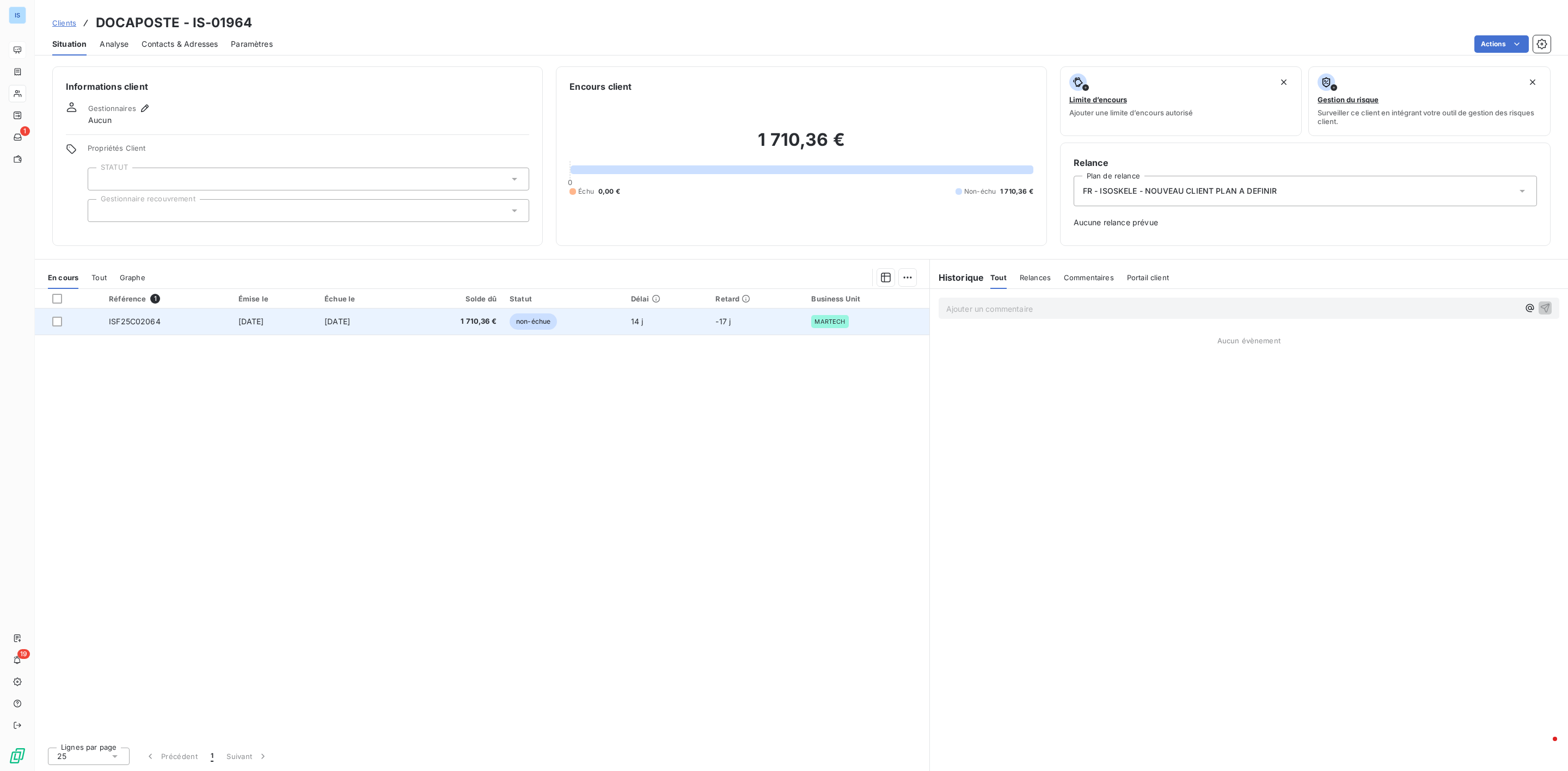
click at [136, 323] on span "ISF25C02064" at bounding box center [135, 321] width 52 height 9
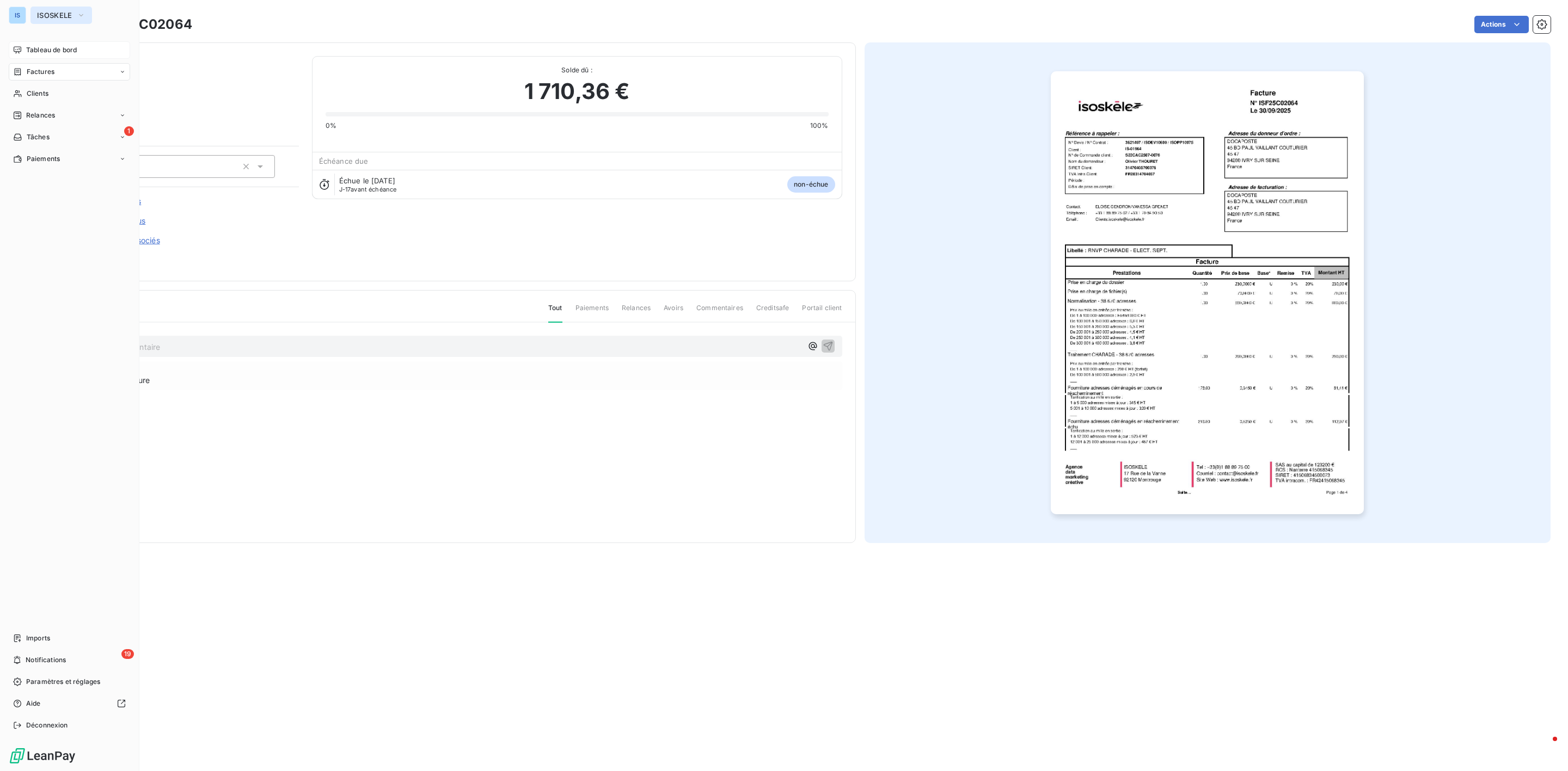
click at [56, 12] on span "ISOSKELE" at bounding box center [55, 15] width 35 height 9
click at [65, 128] on li "IS ISOSKELE" at bounding box center [103, 123] width 147 height 26
